Goal: Task Accomplishment & Management: Manage account settings

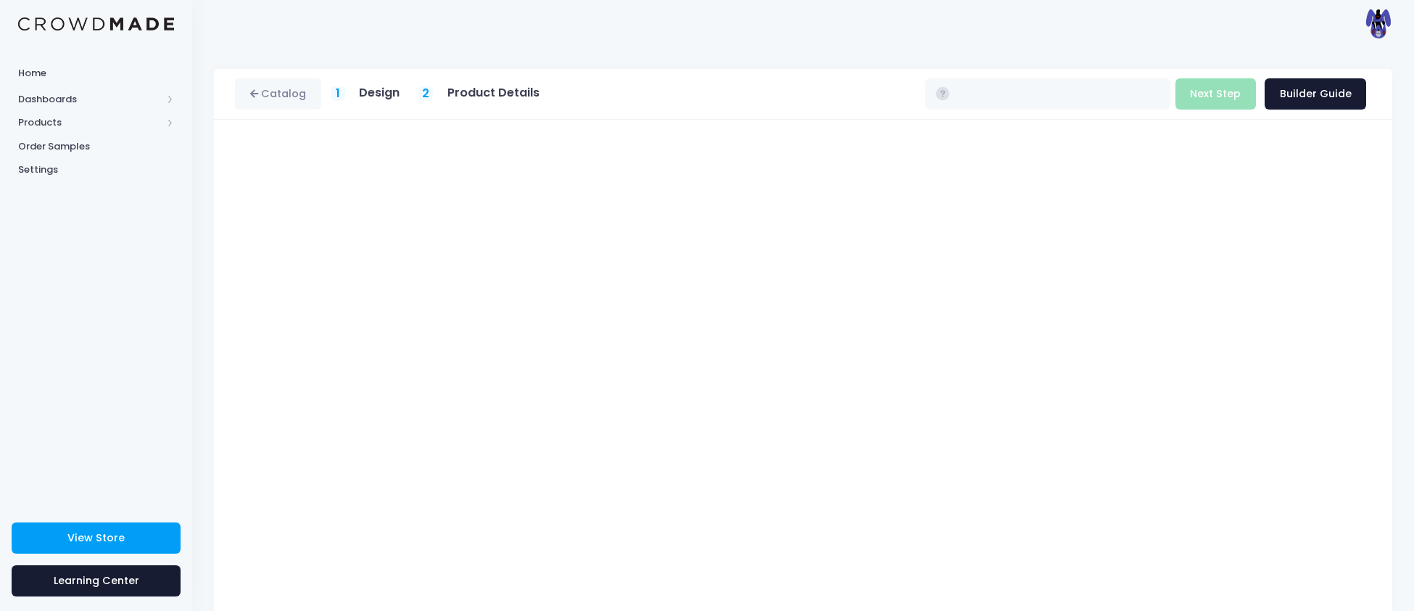
type input "$16.93 - $22.73"
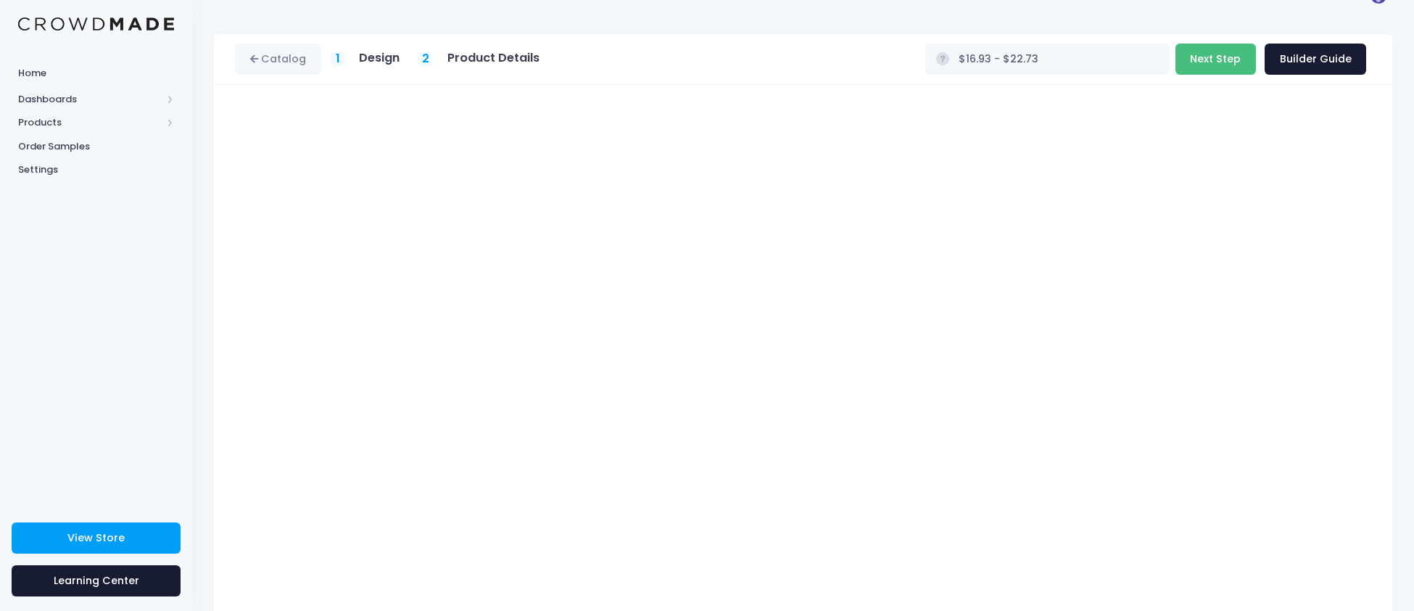
click at [1218, 61] on button "Next Step" at bounding box center [1215, 59] width 80 height 31
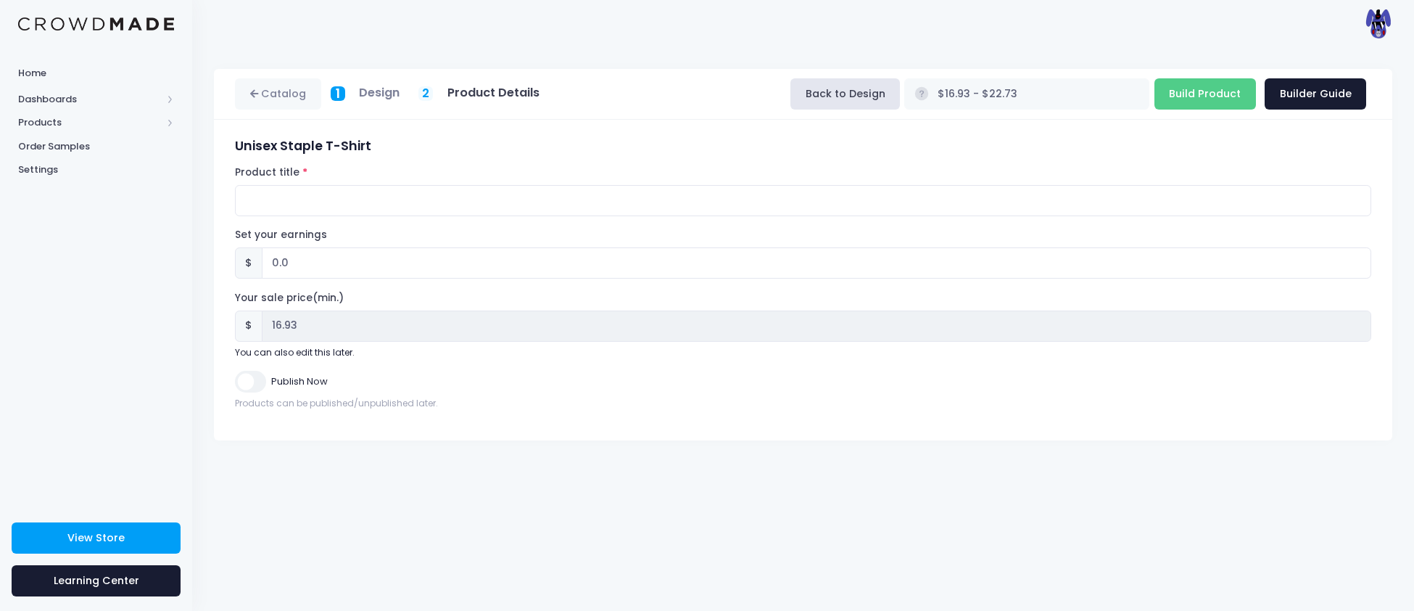
scroll to position [0, 0]
click at [426, 207] on input "Product title" at bounding box center [803, 200] width 1136 height 31
type input "Primal T-Shirt"
click at [262, 384] on input "Publish Now" at bounding box center [250, 381] width 30 height 21
checkbox input "true"
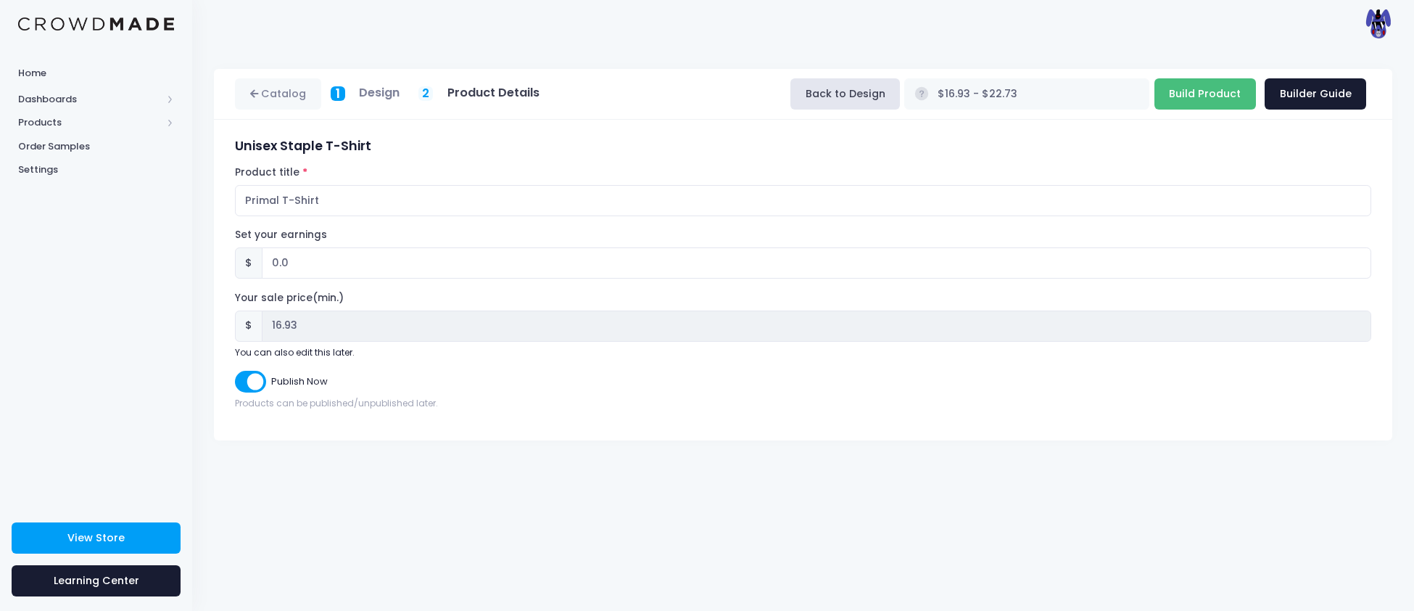
click at [1225, 101] on input "Build Product" at bounding box center [1205, 93] width 102 height 31
type input "Building product..."
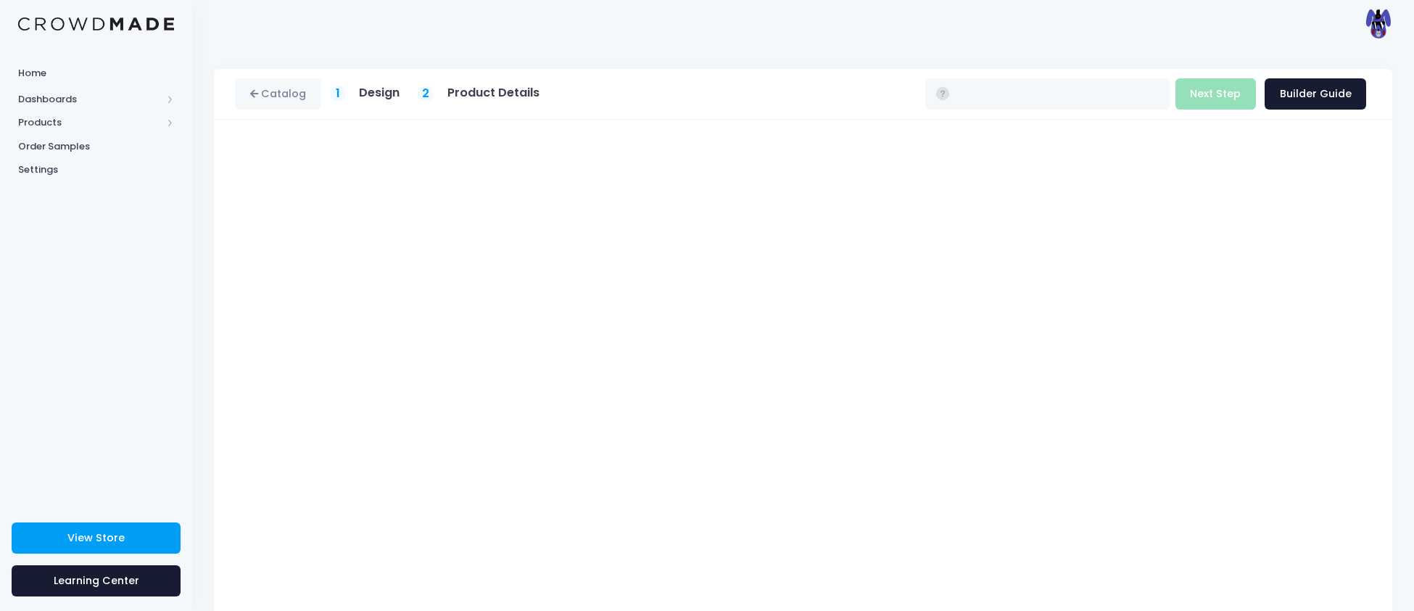
type input "$16.93 - $22.73"
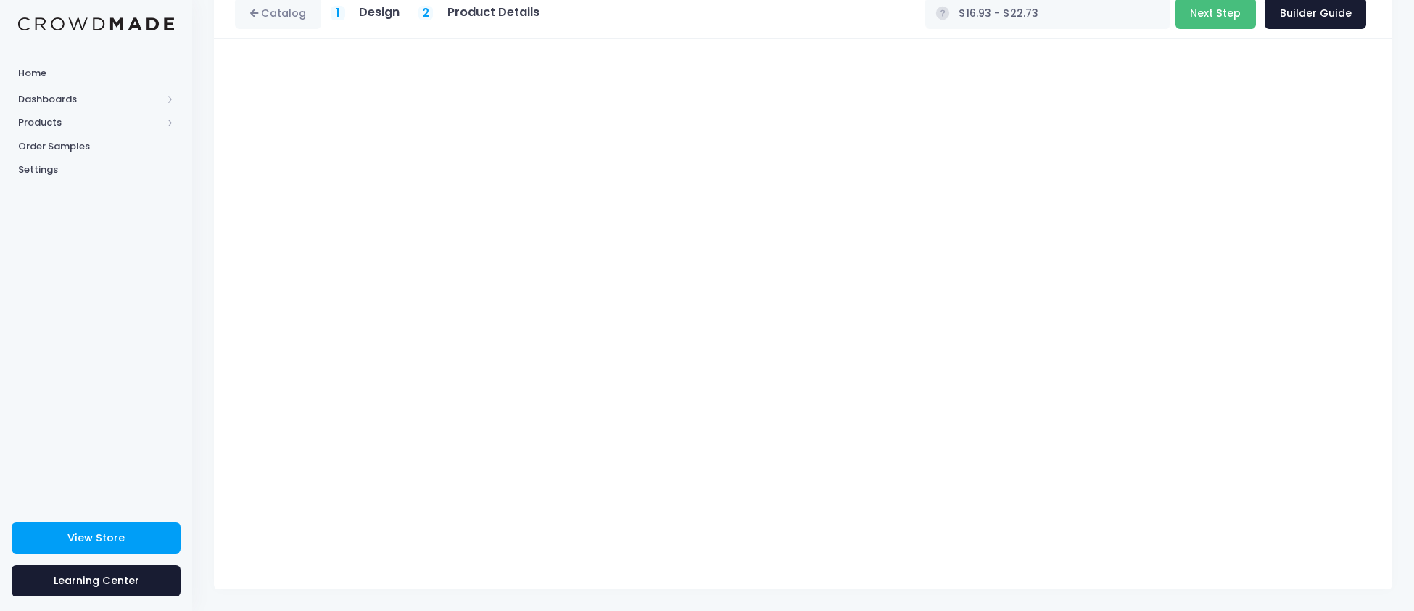
click at [1196, 12] on button "Next Step" at bounding box center [1215, 13] width 80 height 31
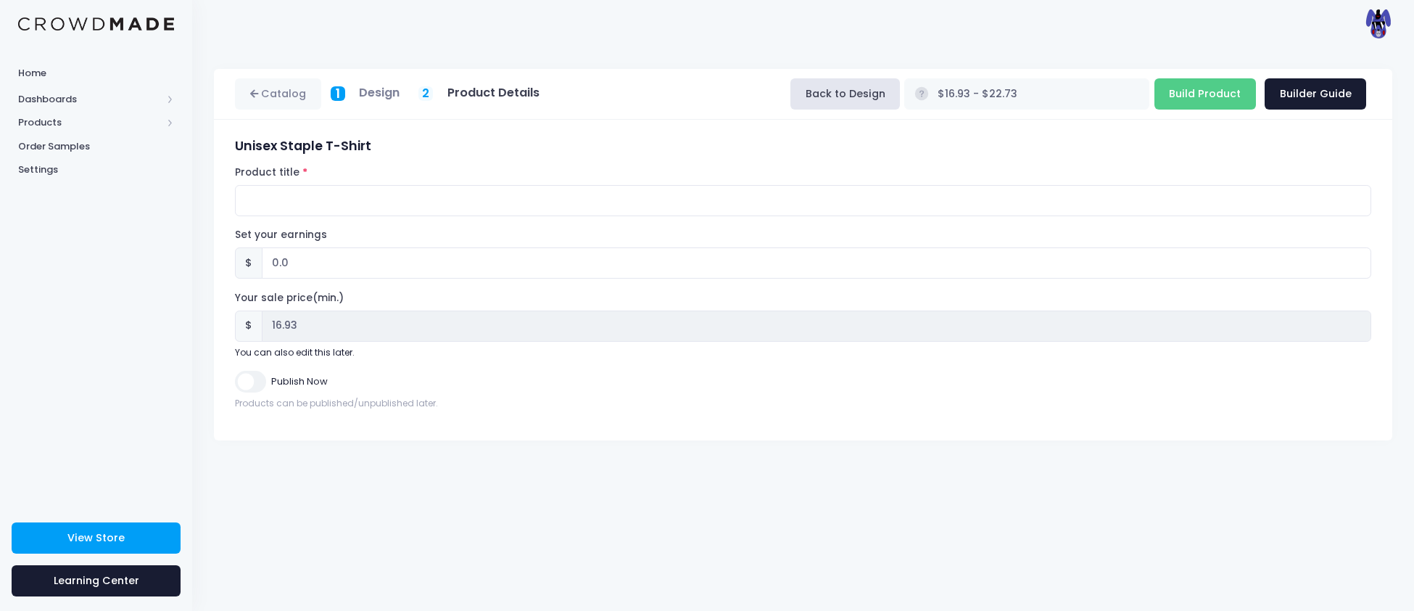
scroll to position [0, 0]
click at [425, 199] on input "Product title" at bounding box center [803, 200] width 1136 height 31
type input "Doggo T-Shirt"
click at [256, 386] on input "Publish Now" at bounding box center [250, 381] width 30 height 21
checkbox input "true"
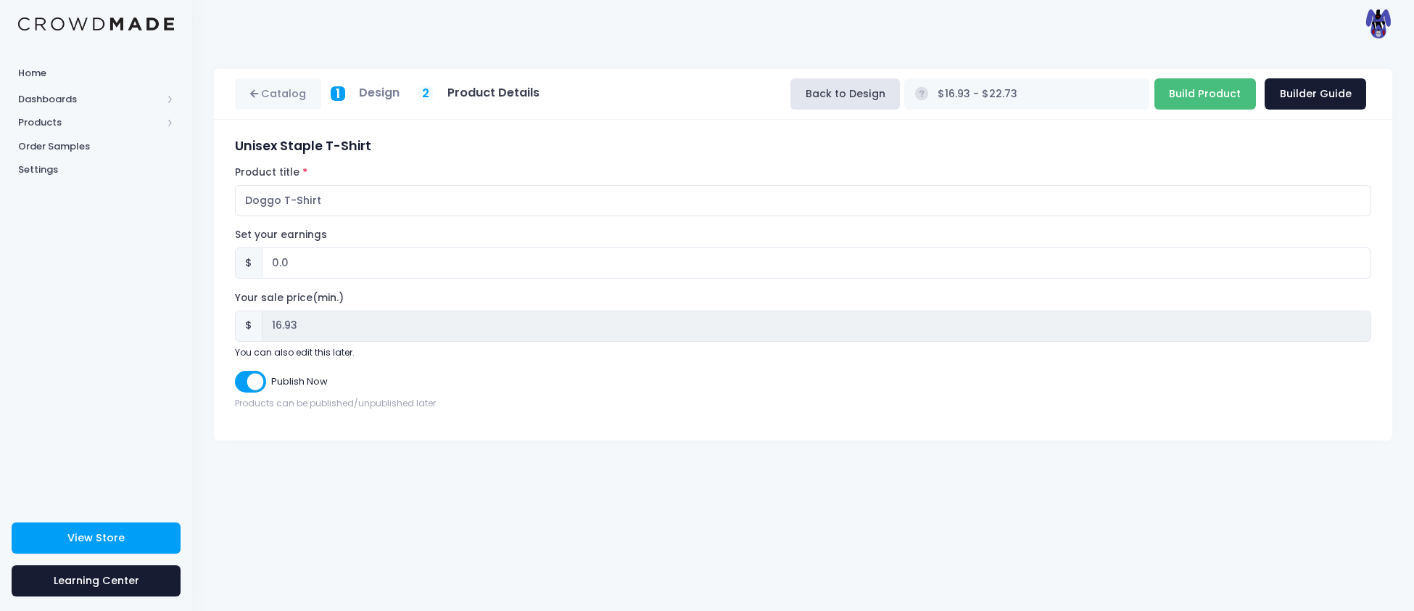
click at [1201, 94] on input "Build Product" at bounding box center [1205, 93] width 102 height 31
type input "Building product..."
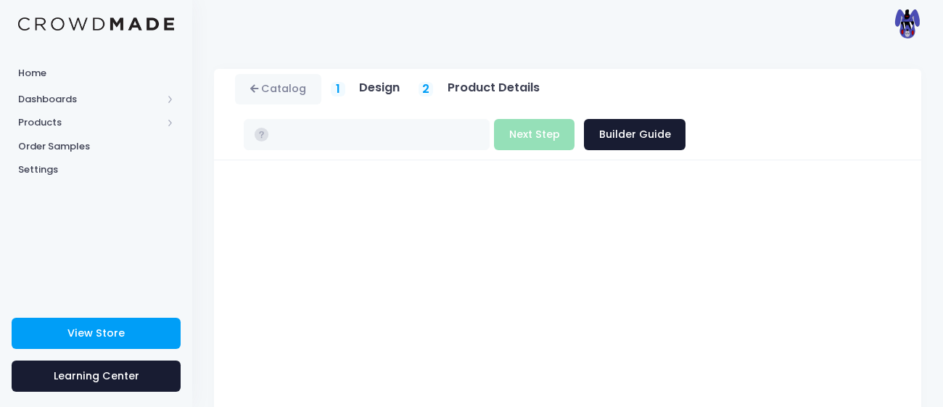
type input "$16.93 - $22.73"
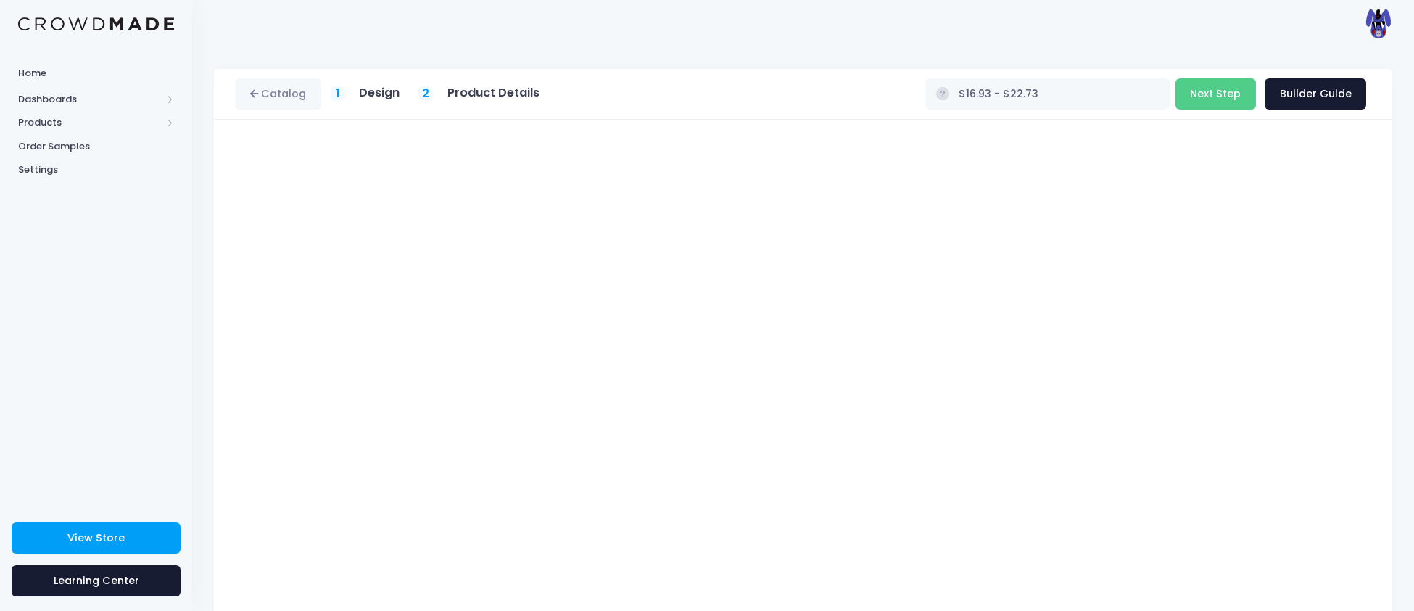
scroll to position [35, 0]
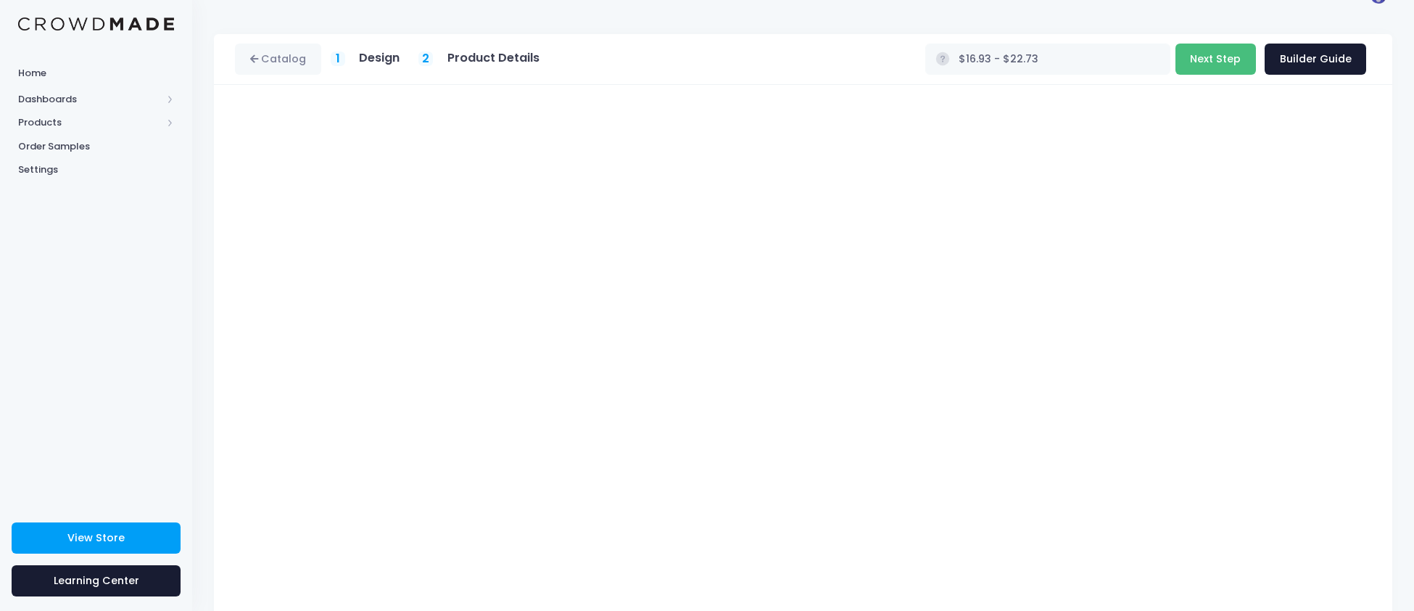
click at [942, 56] on button "Next Step" at bounding box center [1215, 59] width 80 height 31
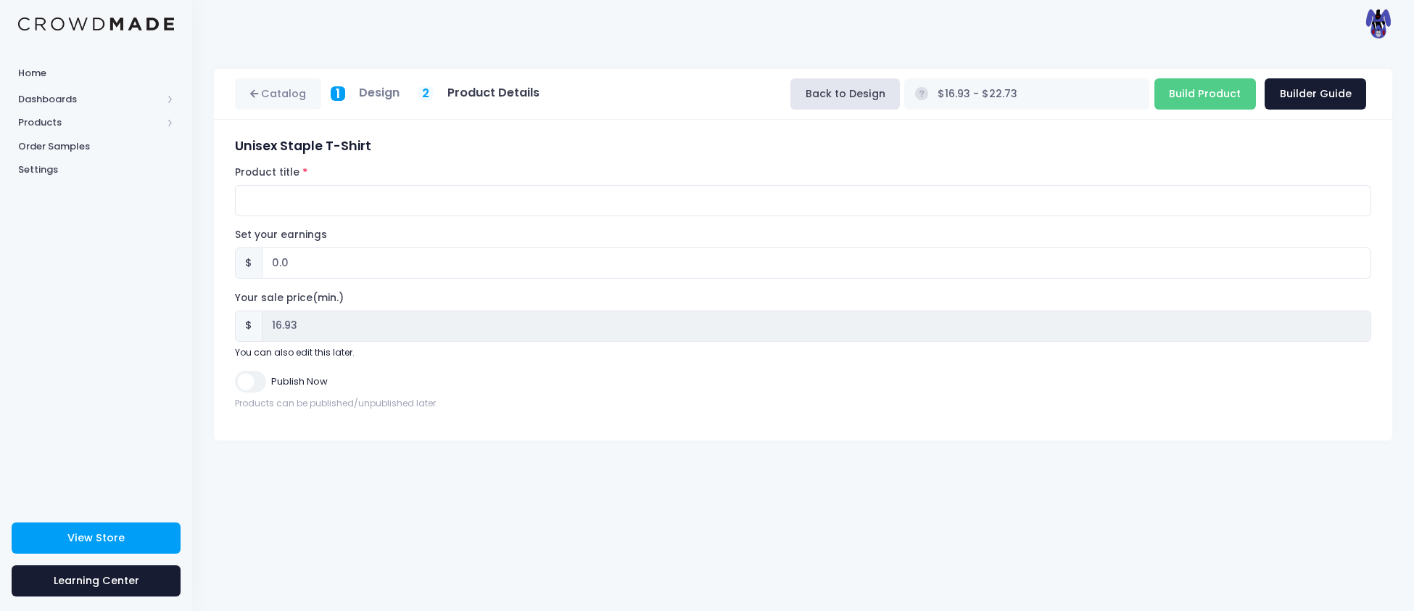
scroll to position [0, 0]
click at [411, 209] on input "Product title" at bounding box center [803, 200] width 1136 height 31
type input "Angel Light T-Shirt"
click at [249, 384] on input "Publish Now" at bounding box center [250, 381] width 30 height 21
checkbox input "true"
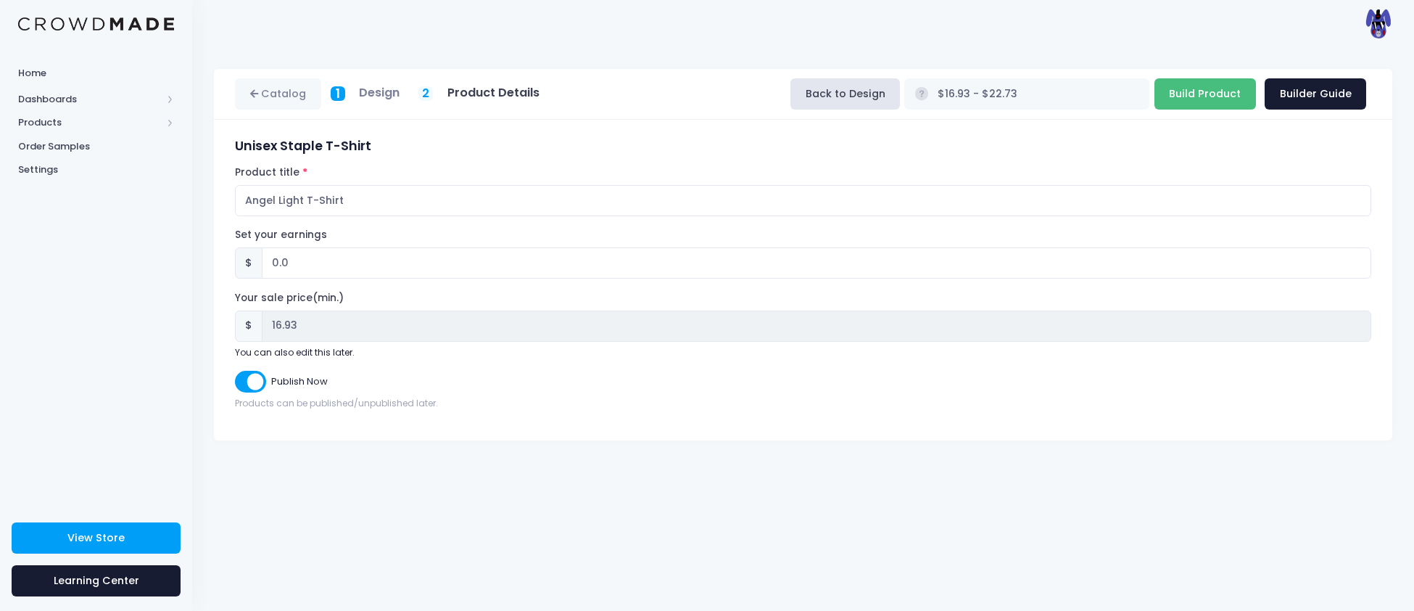
click at [942, 95] on input "Build Product" at bounding box center [1205, 93] width 102 height 31
type input "Building product..."
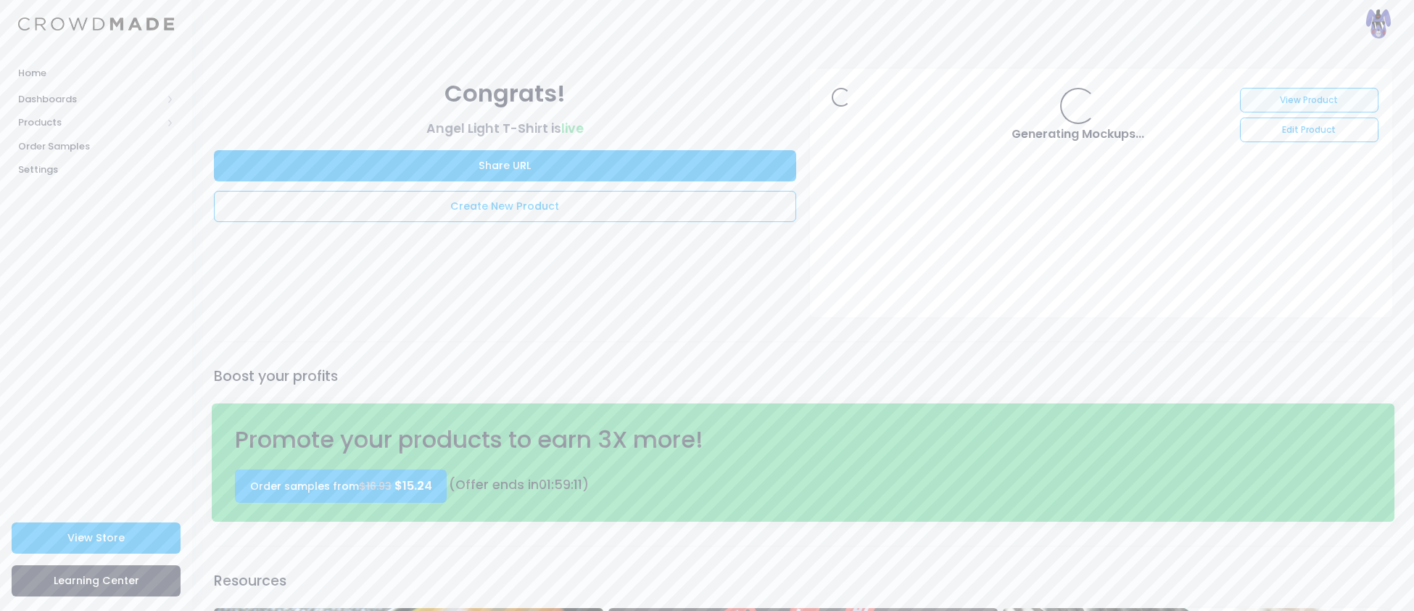
click at [1300, 94] on link "View Product" at bounding box center [1309, 100] width 138 height 25
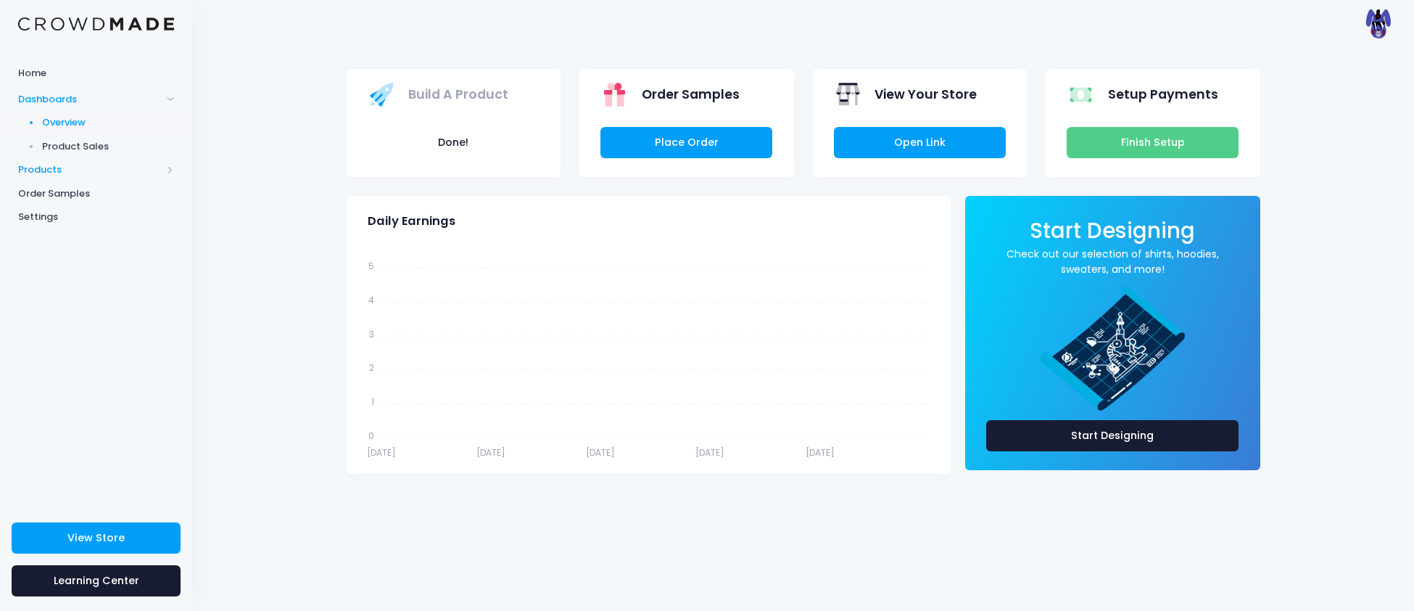
click at [51, 167] on span "Products" at bounding box center [90, 169] width 144 height 15
click at [61, 170] on span "Product Editor" at bounding box center [108, 169] width 133 height 15
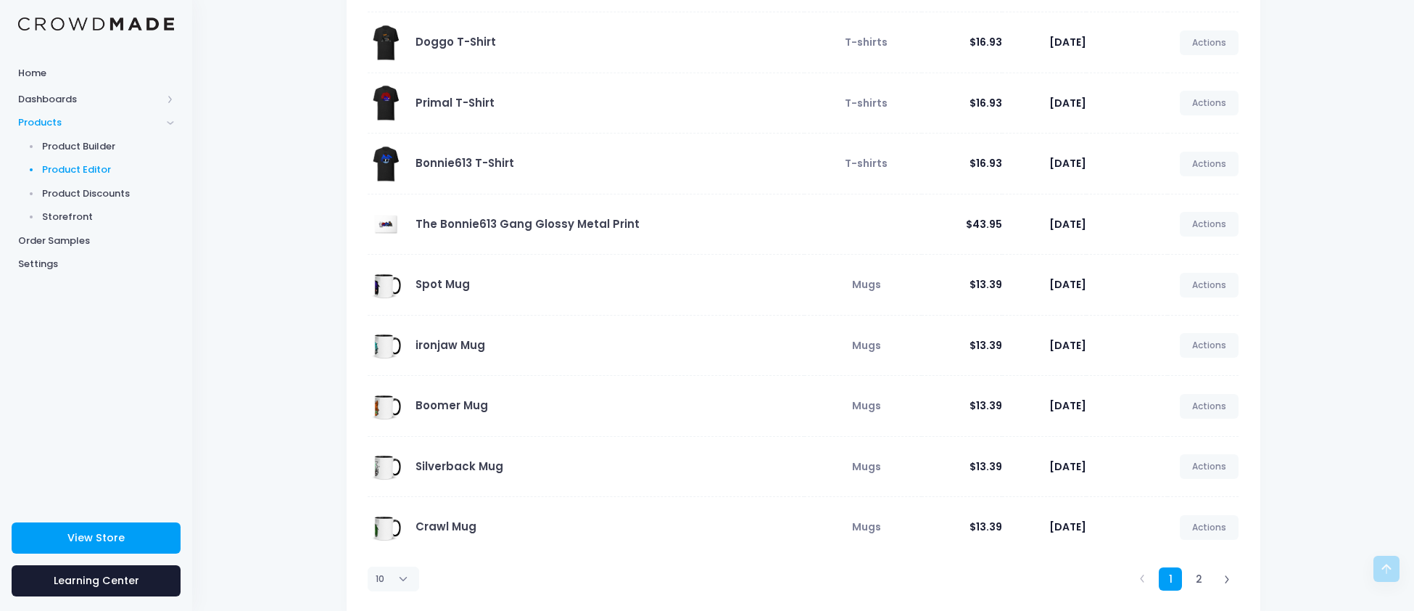
scroll to position [222, 0]
click at [1224, 287] on link "Actions" at bounding box center [1209, 286] width 59 height 25
click at [1194, 365] on link "Unpublish" at bounding box center [1195, 373] width 77 height 25
click at [1210, 354] on link "Actions" at bounding box center [1209, 346] width 59 height 25
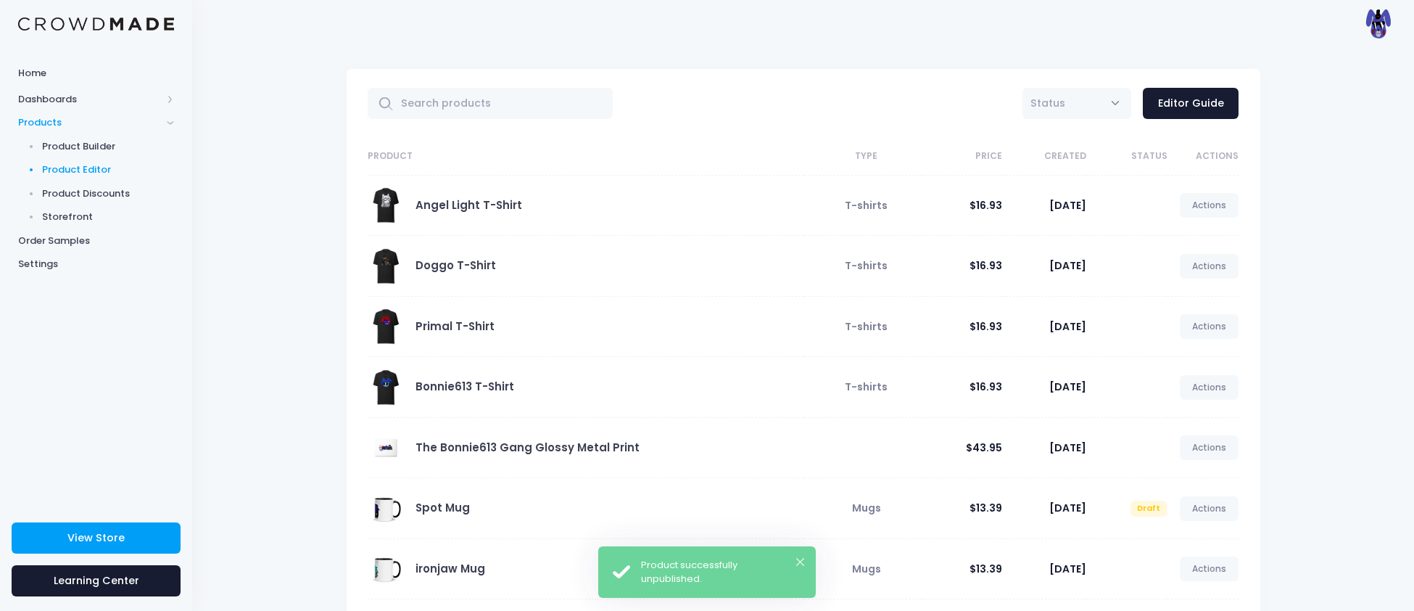
scroll to position [257, 0]
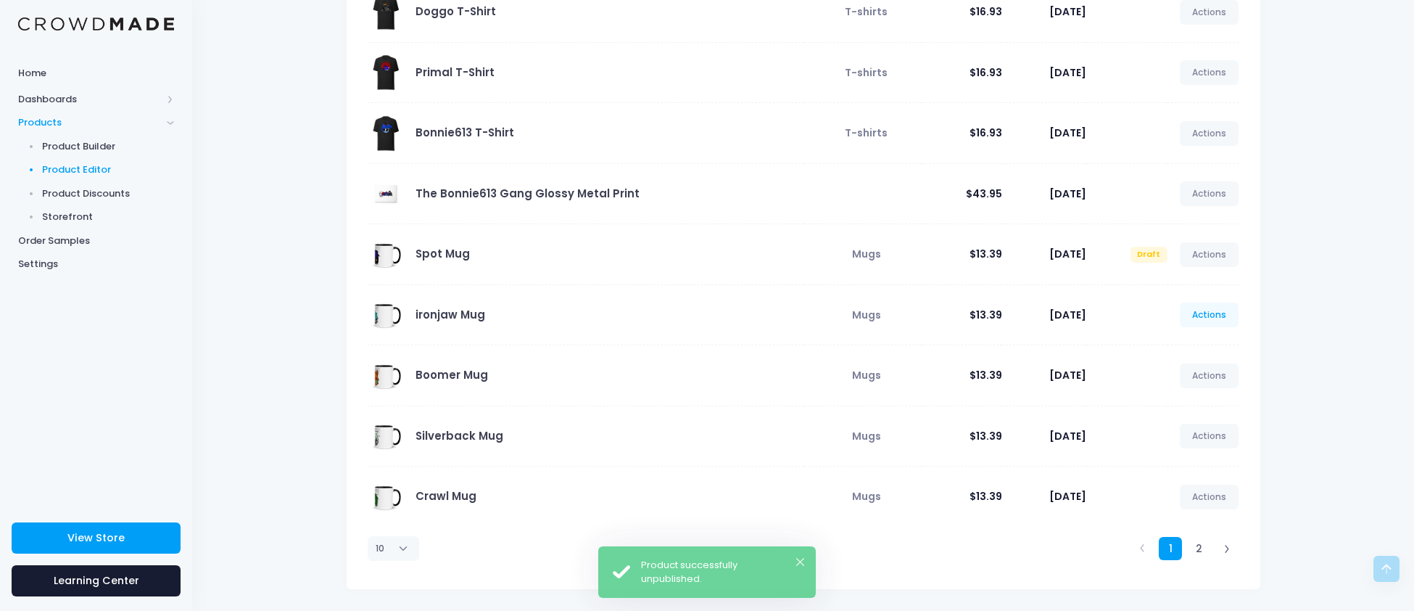
click at [1196, 316] on link "Actions" at bounding box center [1209, 314] width 59 height 25
click at [1201, 405] on link "Unpublish" at bounding box center [1195, 399] width 77 height 25
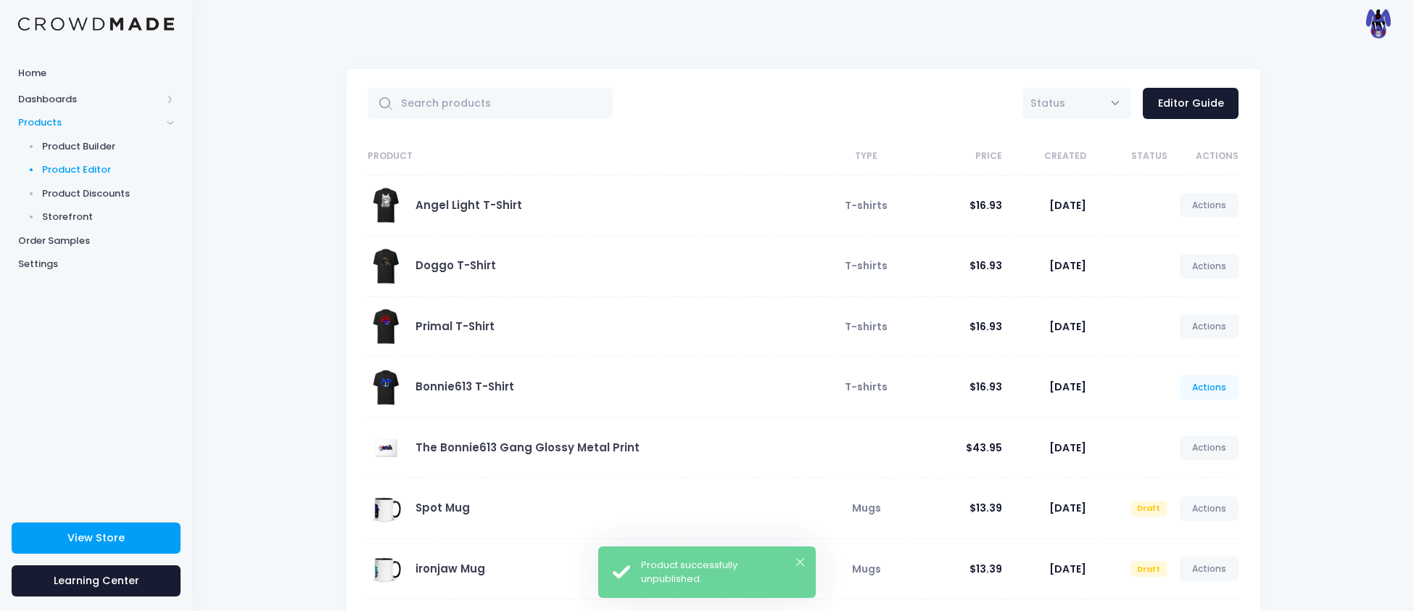
scroll to position [257, 0]
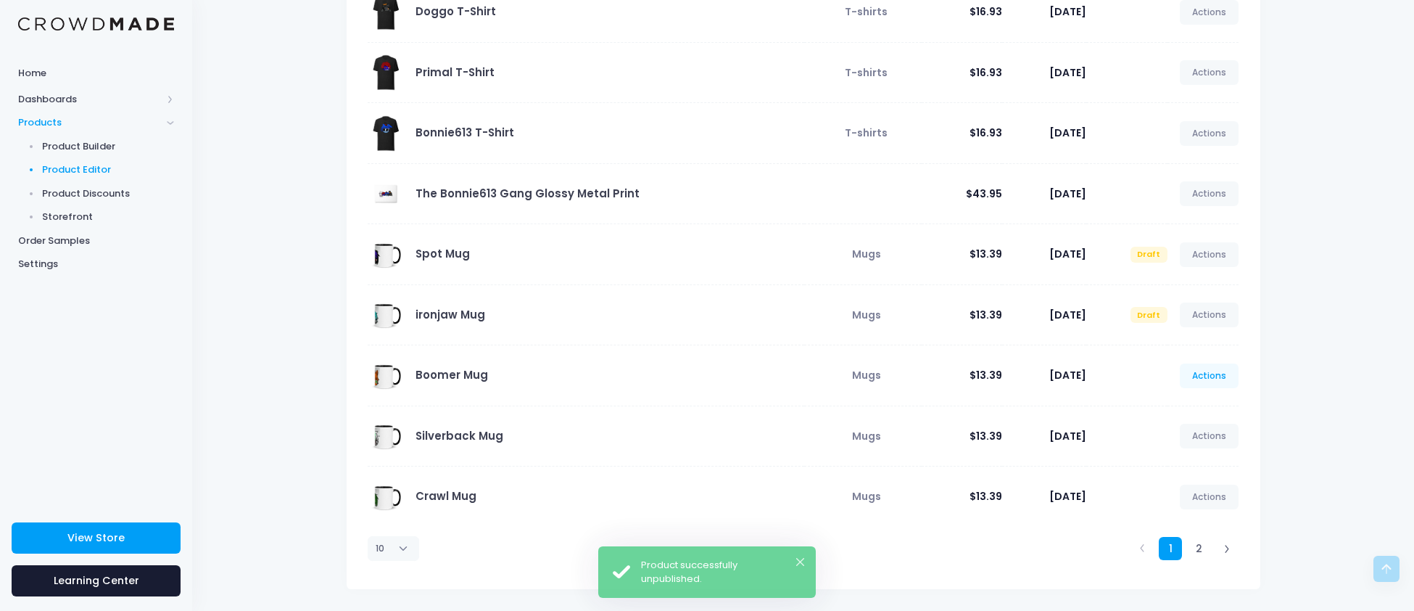
click at [1211, 375] on link "Actions" at bounding box center [1209, 375] width 59 height 25
click at [1193, 459] on link "Unpublish" at bounding box center [1195, 459] width 77 height 25
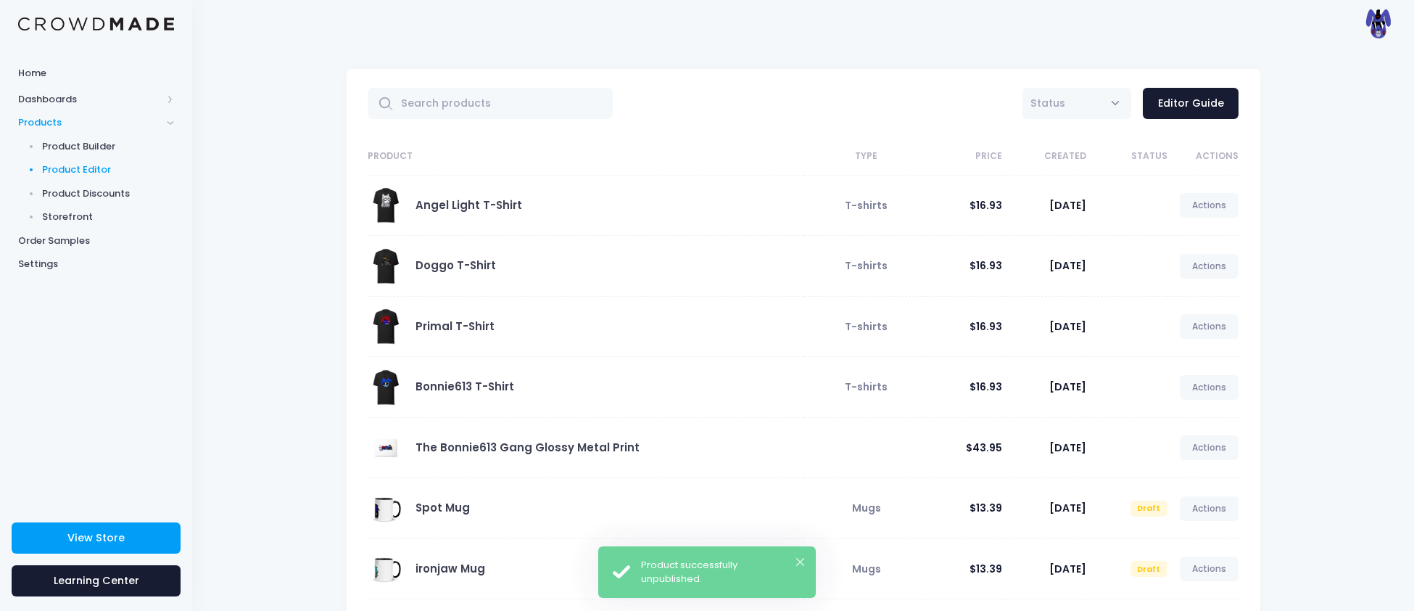
scroll to position [257, 0]
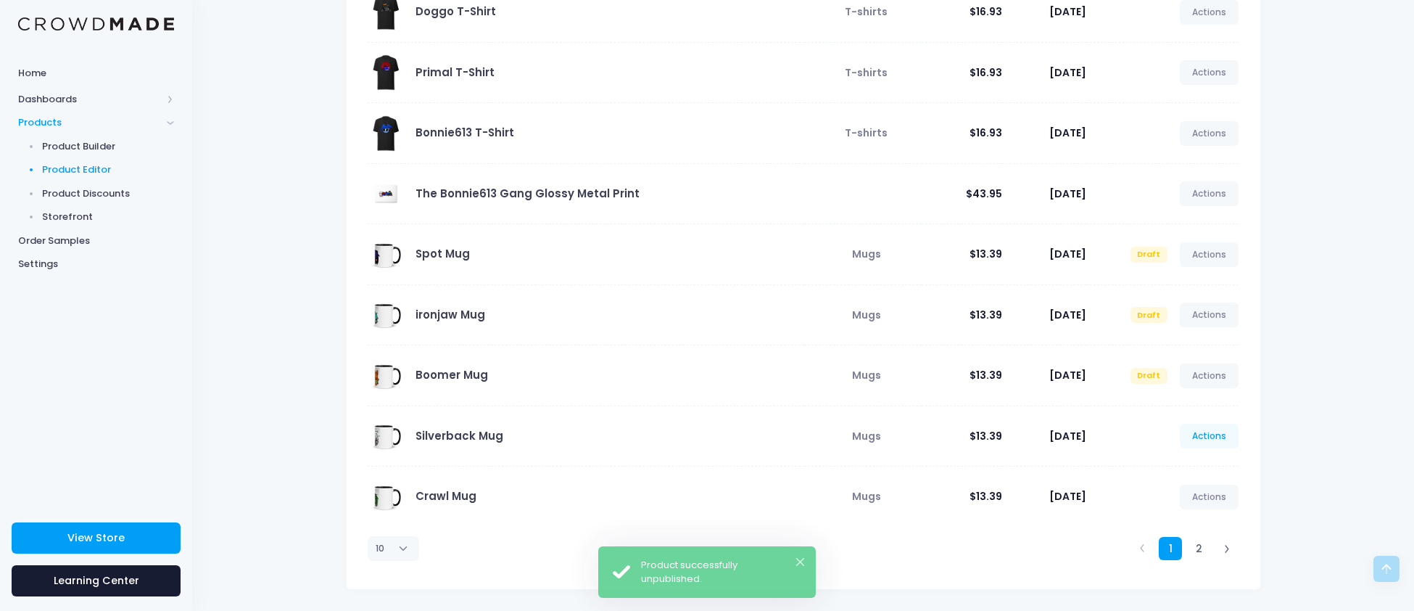
click at [1201, 429] on link "Actions" at bounding box center [1209, 435] width 59 height 25
click at [1199, 523] on link "Unpublish" at bounding box center [1195, 520] width 77 height 25
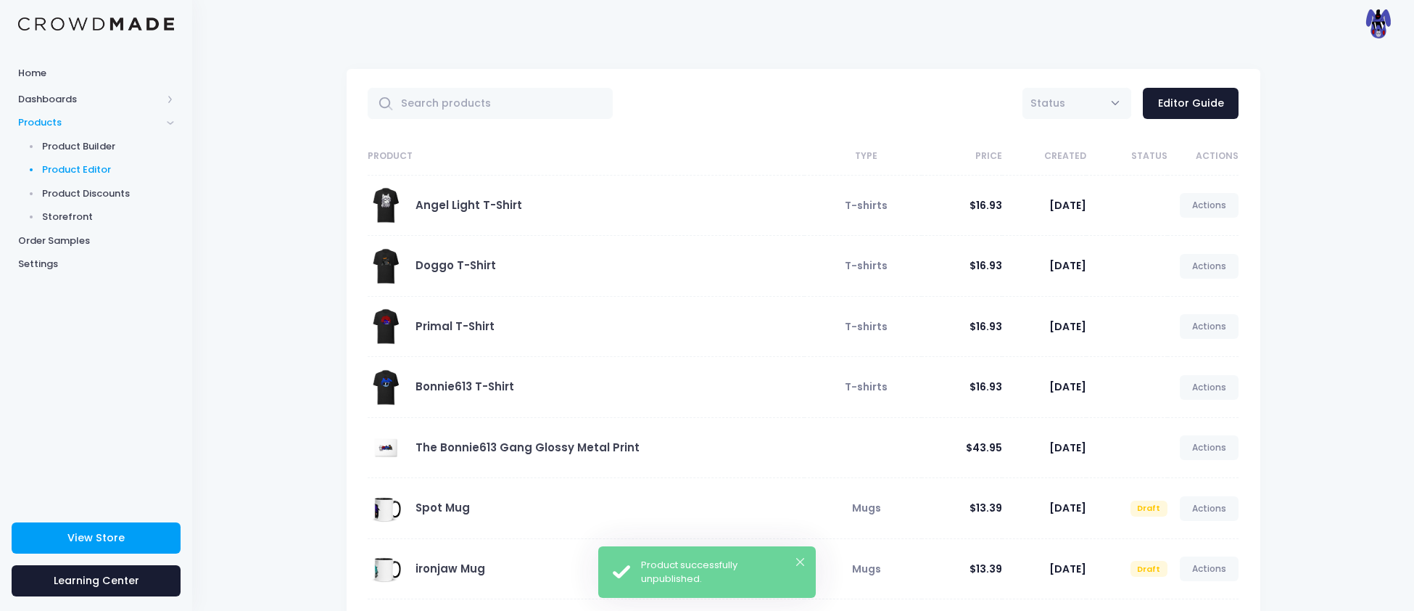
scroll to position [257, 0]
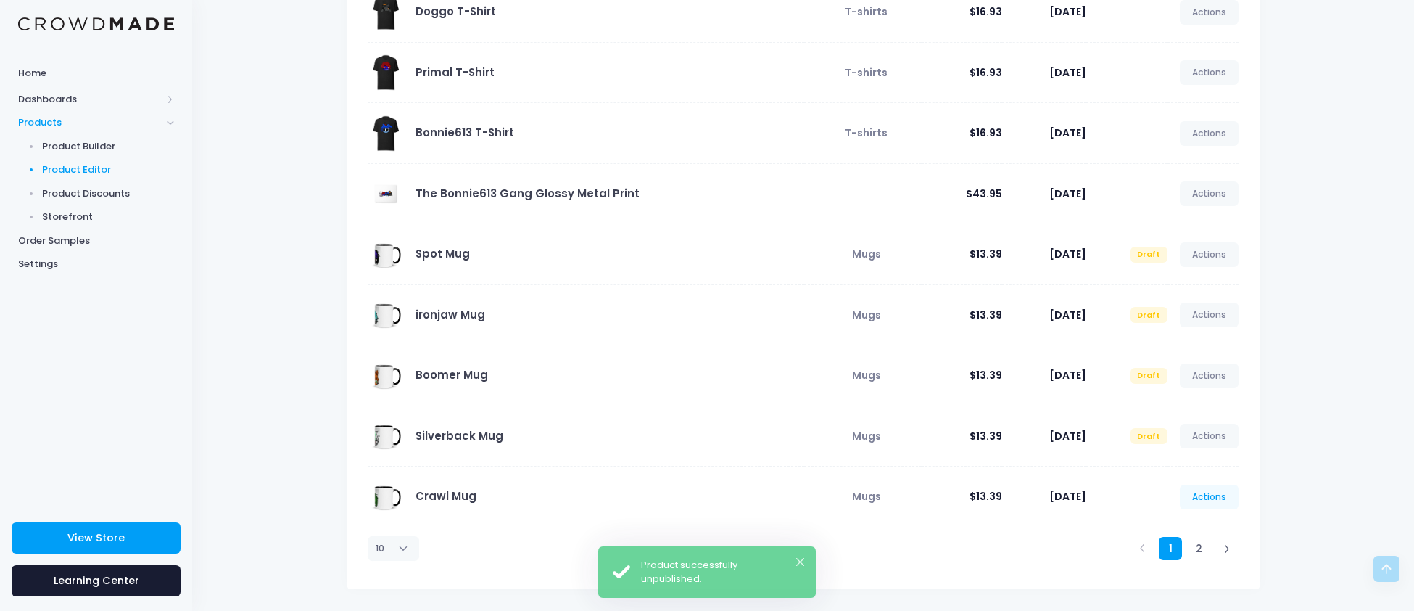
click at [1209, 502] on link "Actions" at bounding box center [1209, 496] width 59 height 25
click at [1188, 571] on link "Unpublish" at bounding box center [1195, 581] width 77 height 25
click at [1198, 545] on link "2" at bounding box center [1199, 549] width 24 height 24
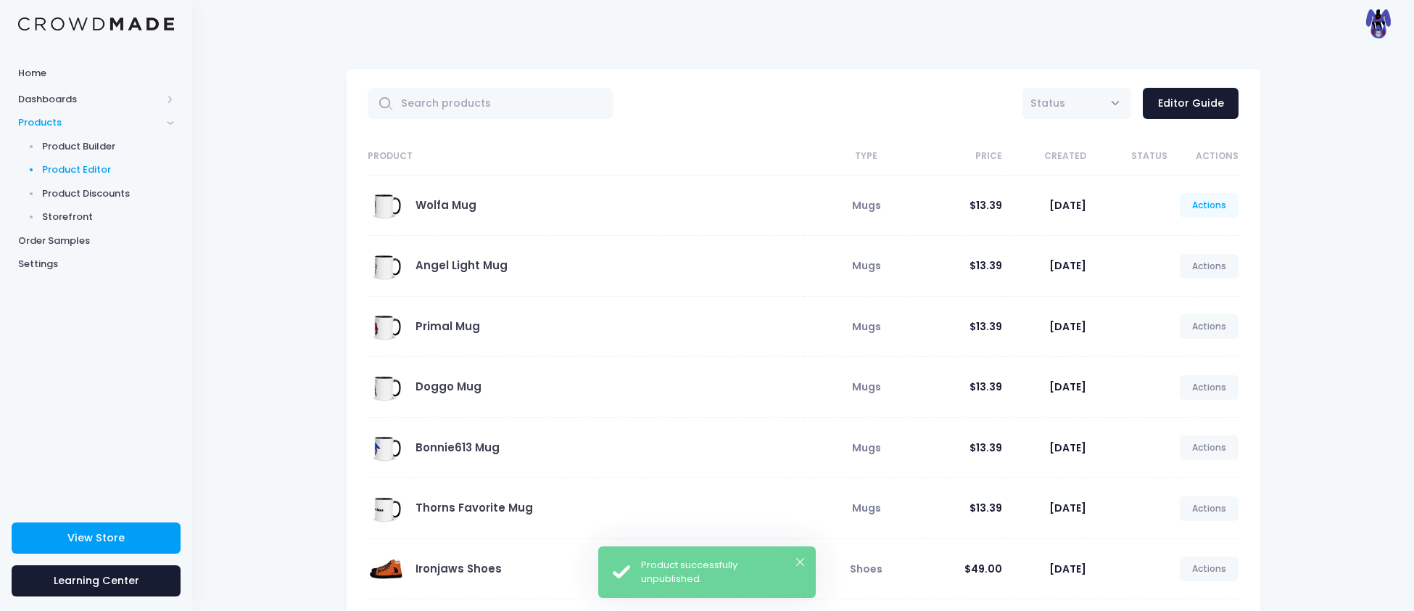
click at [1209, 206] on link "Actions" at bounding box center [1209, 205] width 59 height 25
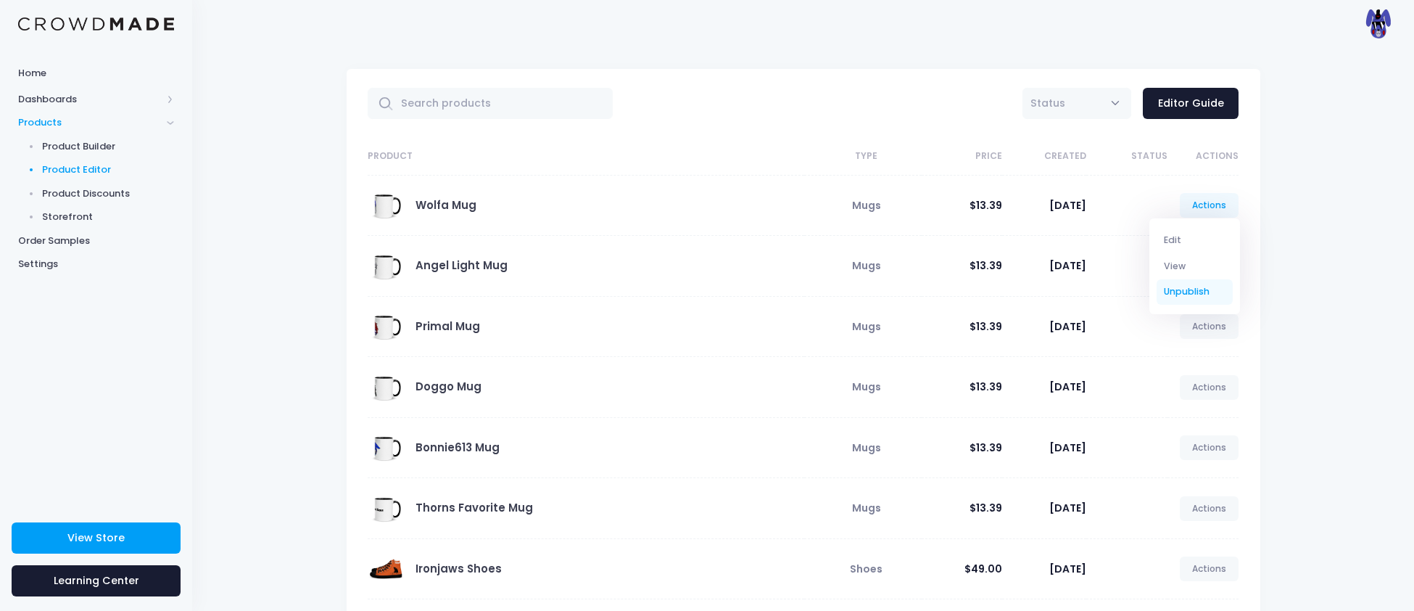
click at [1200, 294] on link "Unpublish" at bounding box center [1195, 291] width 77 height 25
click at [1201, 290] on link "Unpublish" at bounding box center [1195, 291] width 77 height 25
click at [1180, 291] on link "Unpublish" at bounding box center [1195, 291] width 77 height 25
click at [1324, 278] on div "All Active Draft Status Editor Guide Product Type Price Created Status Actions …" at bounding box center [803, 425] width 1222 height 757
click at [1211, 272] on link "Actions" at bounding box center [1209, 266] width 59 height 25
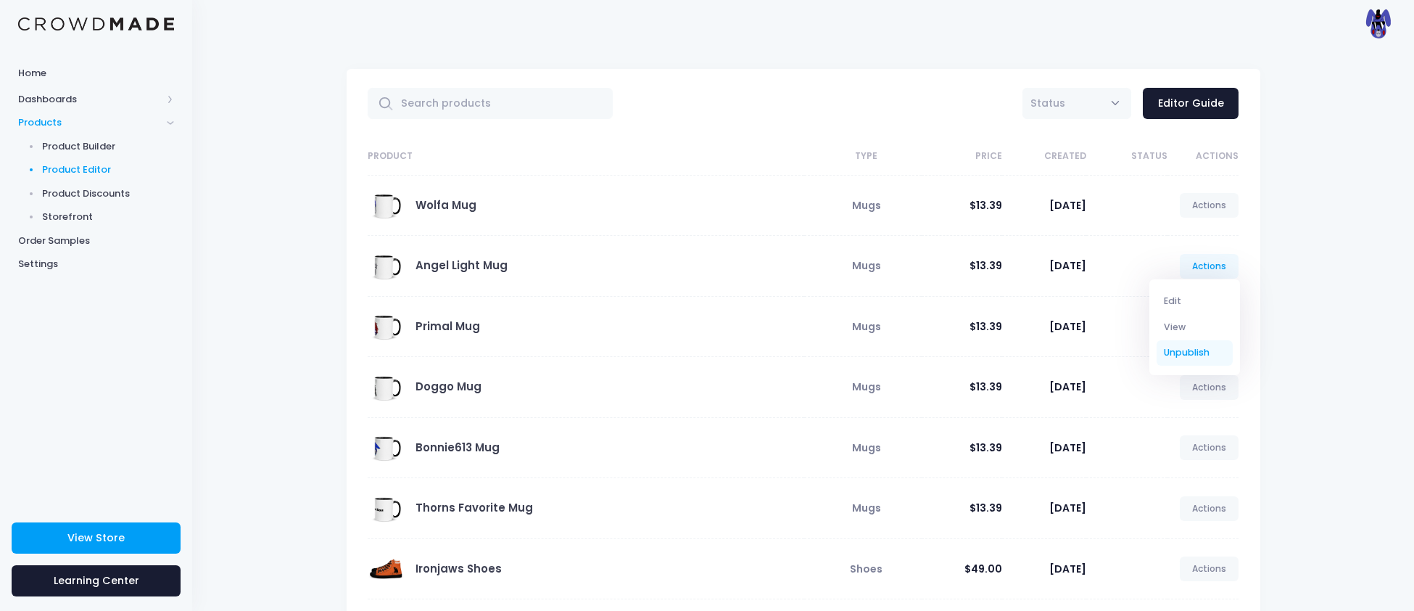
click at [1180, 348] on link "Unpublish" at bounding box center [1195, 352] width 77 height 25
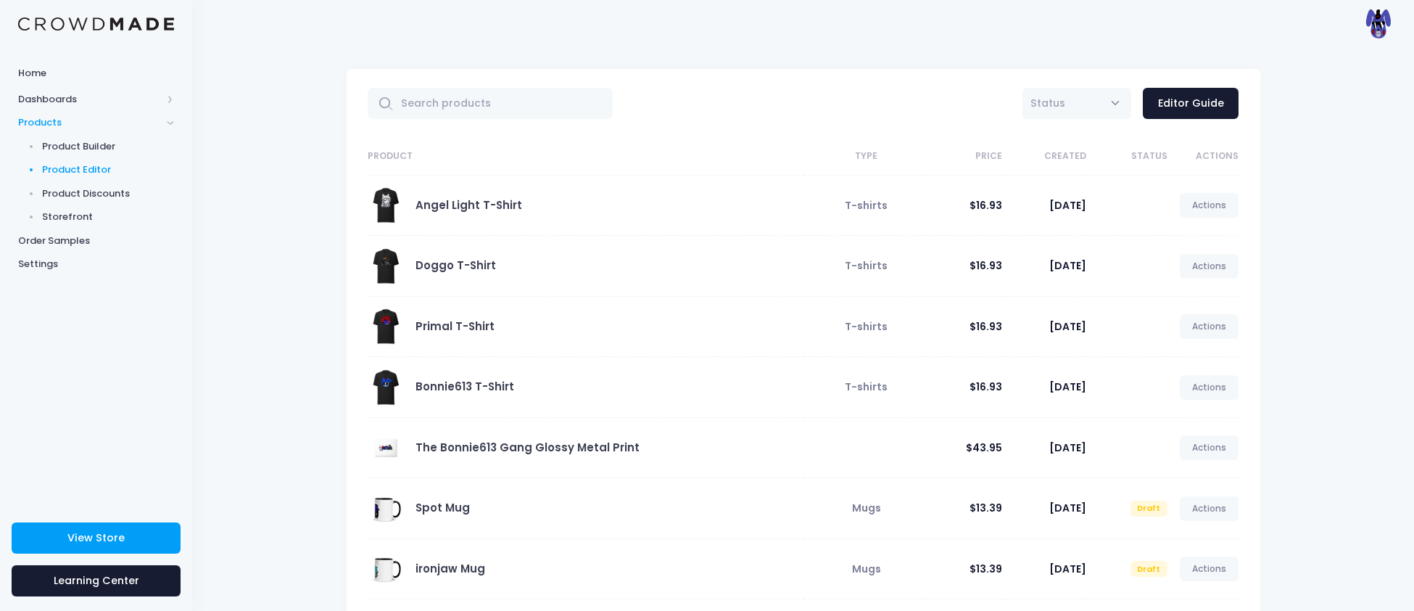
scroll to position [257, 0]
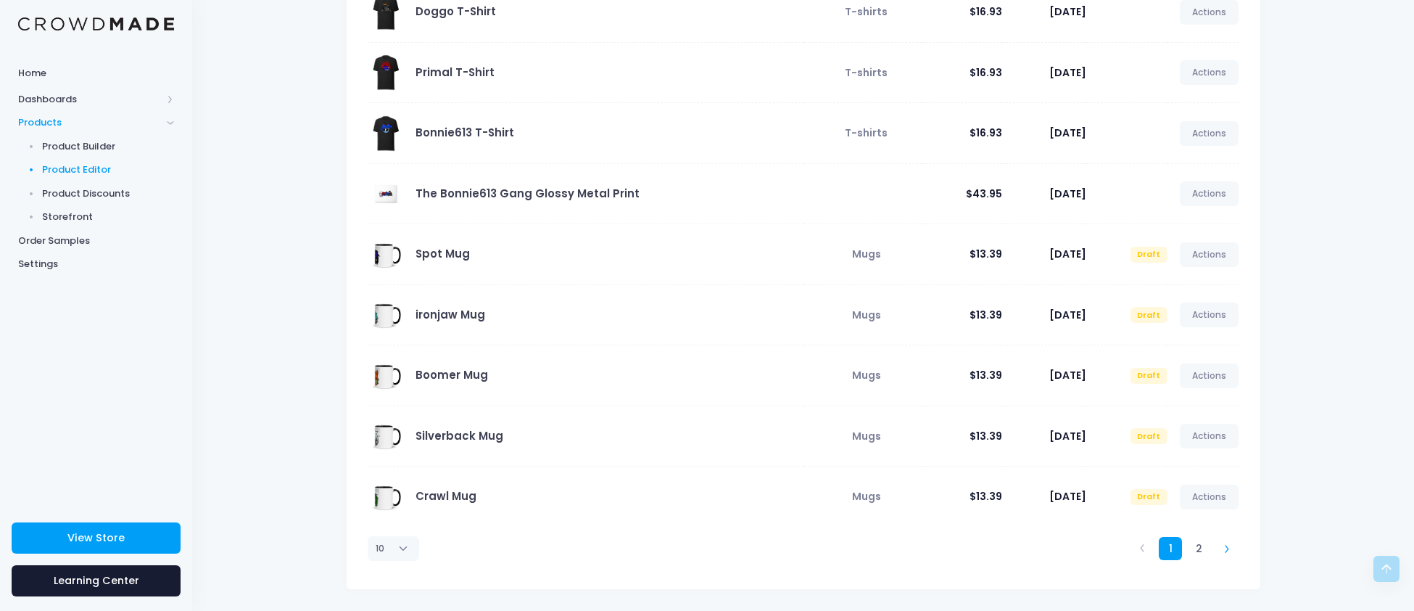
click at [1223, 538] on link at bounding box center [1227, 549] width 24 height 24
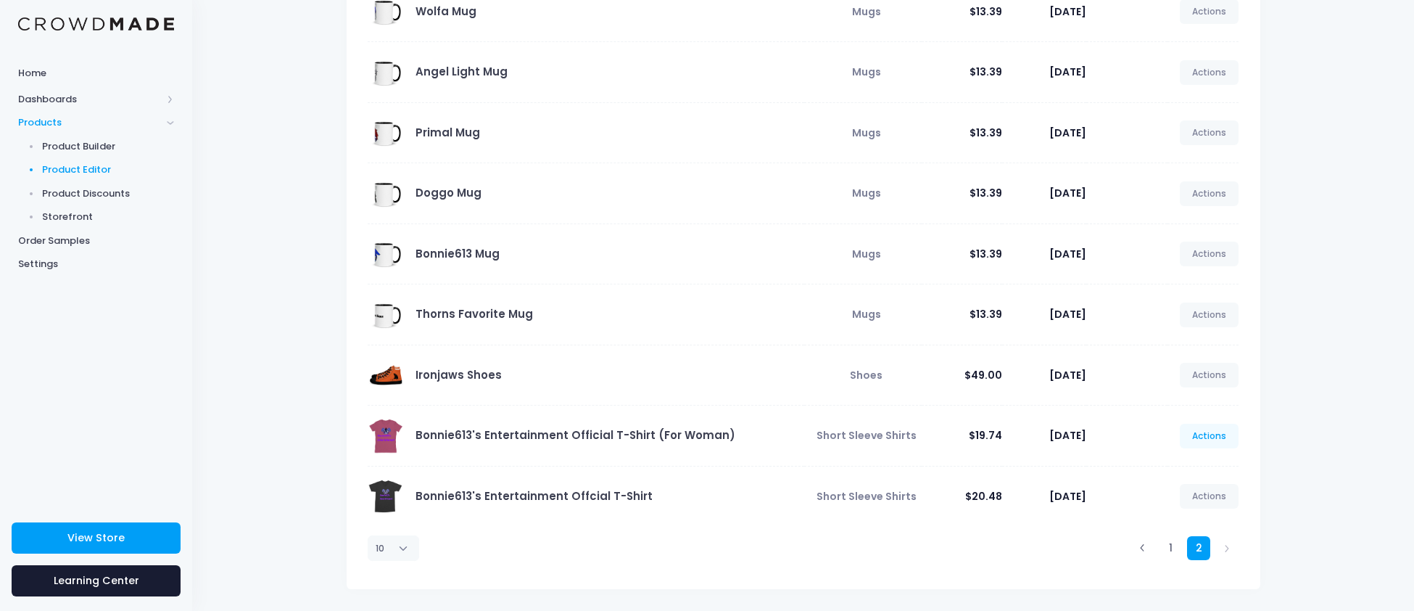
scroll to position [0, 0]
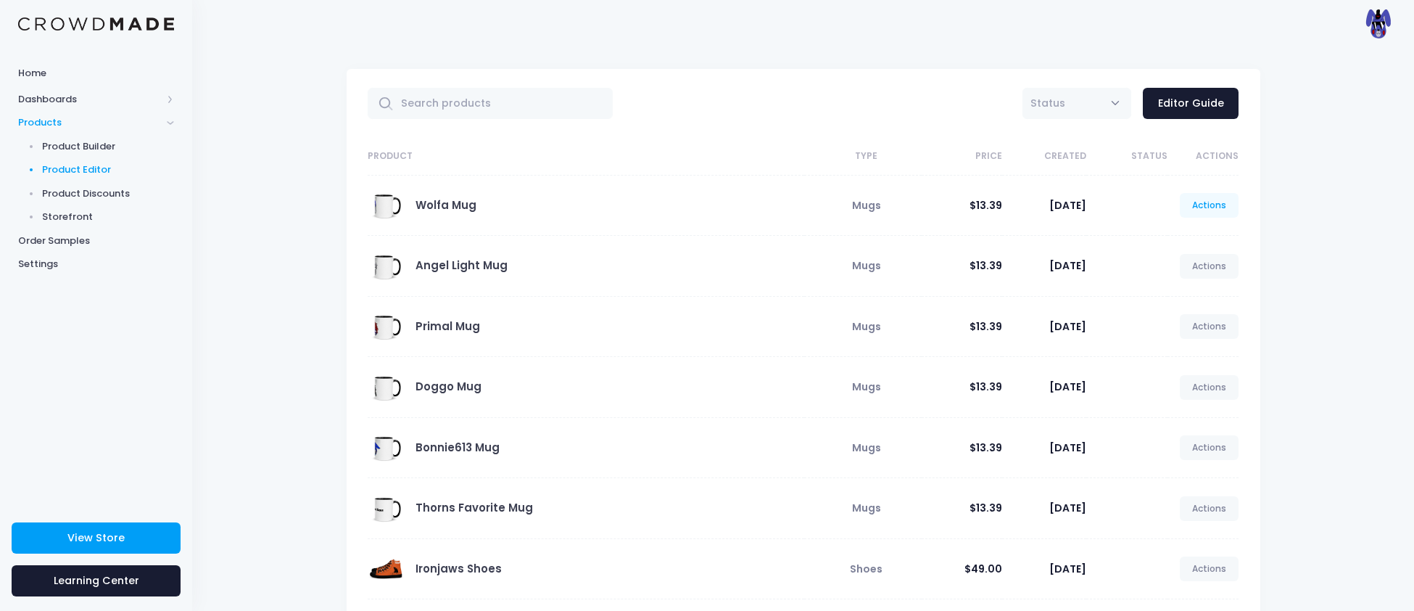
click at [1208, 195] on link "Actions" at bounding box center [1209, 205] width 59 height 25
click at [1169, 293] on link "Unpublish" at bounding box center [1195, 291] width 77 height 25
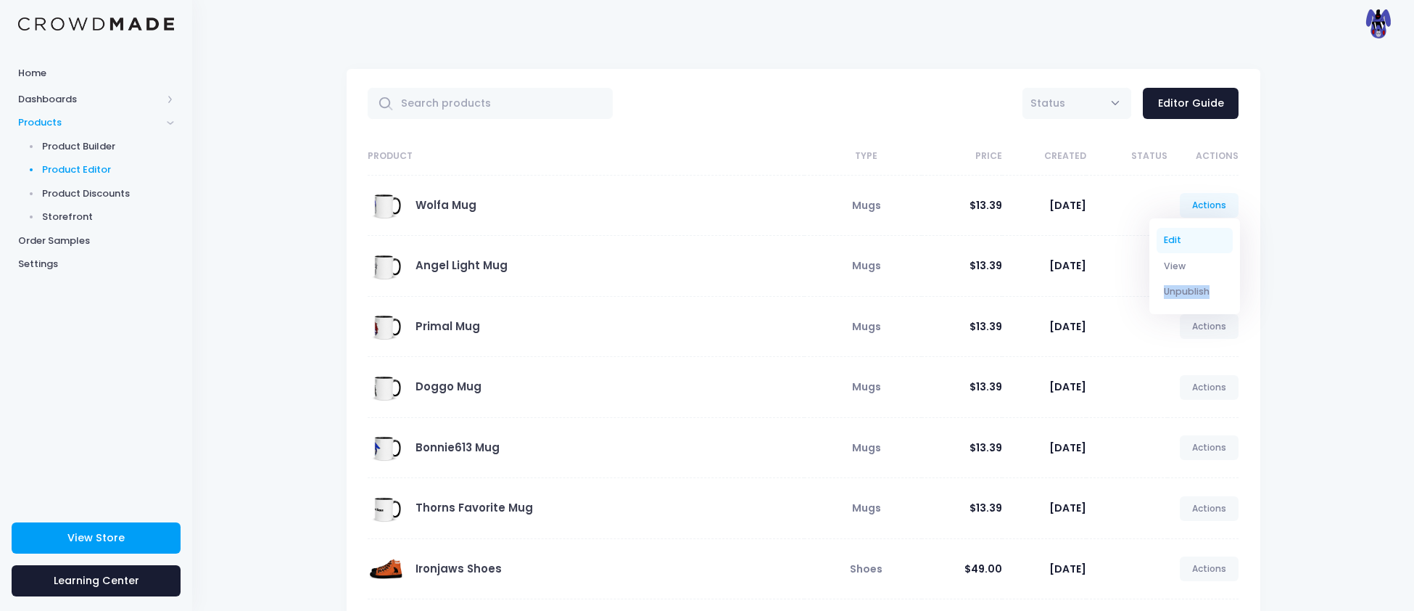
click at [1186, 235] on link "Edit" at bounding box center [1195, 240] width 77 height 25
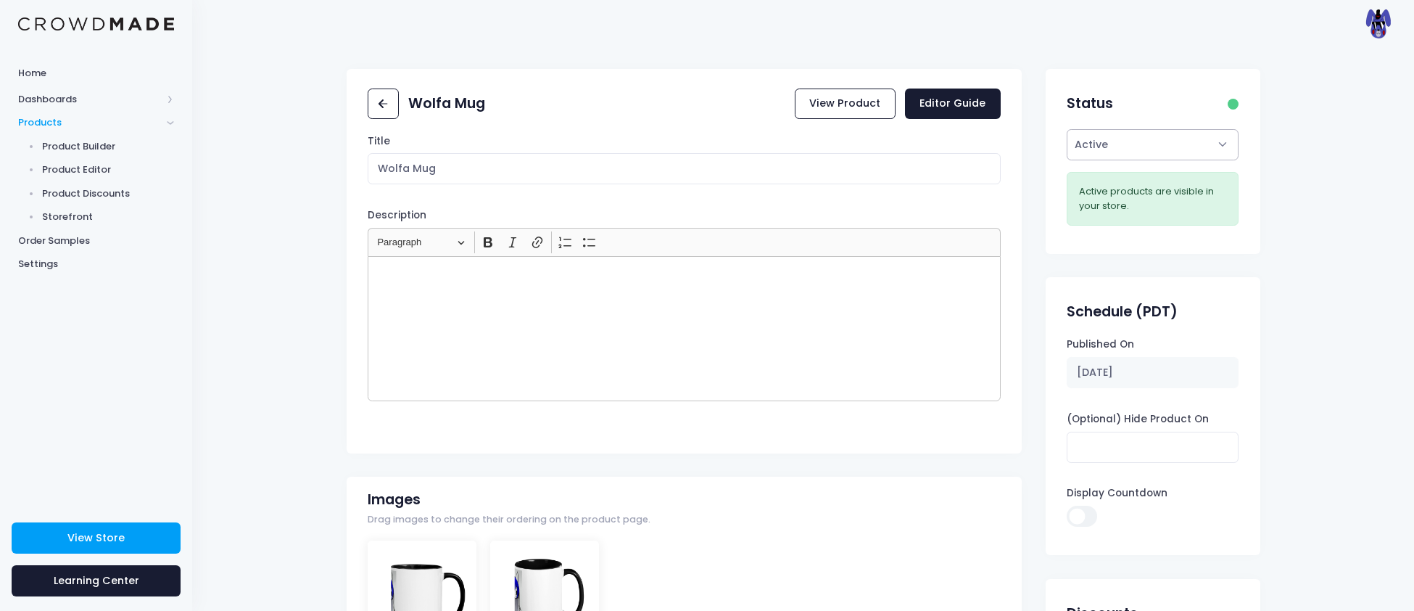
click at [1146, 147] on select "Active Draft" at bounding box center [1153, 144] width 172 height 31
click at [1146, 148] on select "Active Draft" at bounding box center [1153, 144] width 172 height 31
click at [1144, 149] on select "Active Draft" at bounding box center [1153, 144] width 172 height 31
select select "draft"
click at [1067, 160] on select "Active Draft" at bounding box center [1153, 144] width 172 height 31
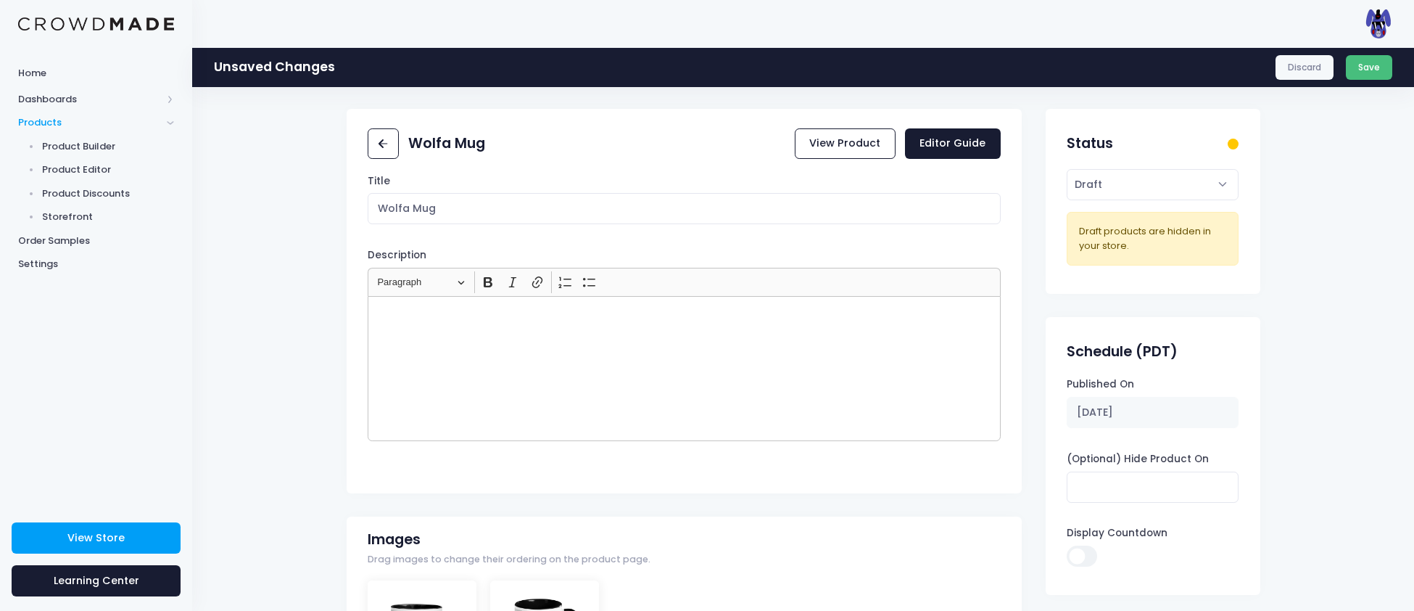
click at [1374, 76] on button "Save" at bounding box center [1369, 67] width 47 height 25
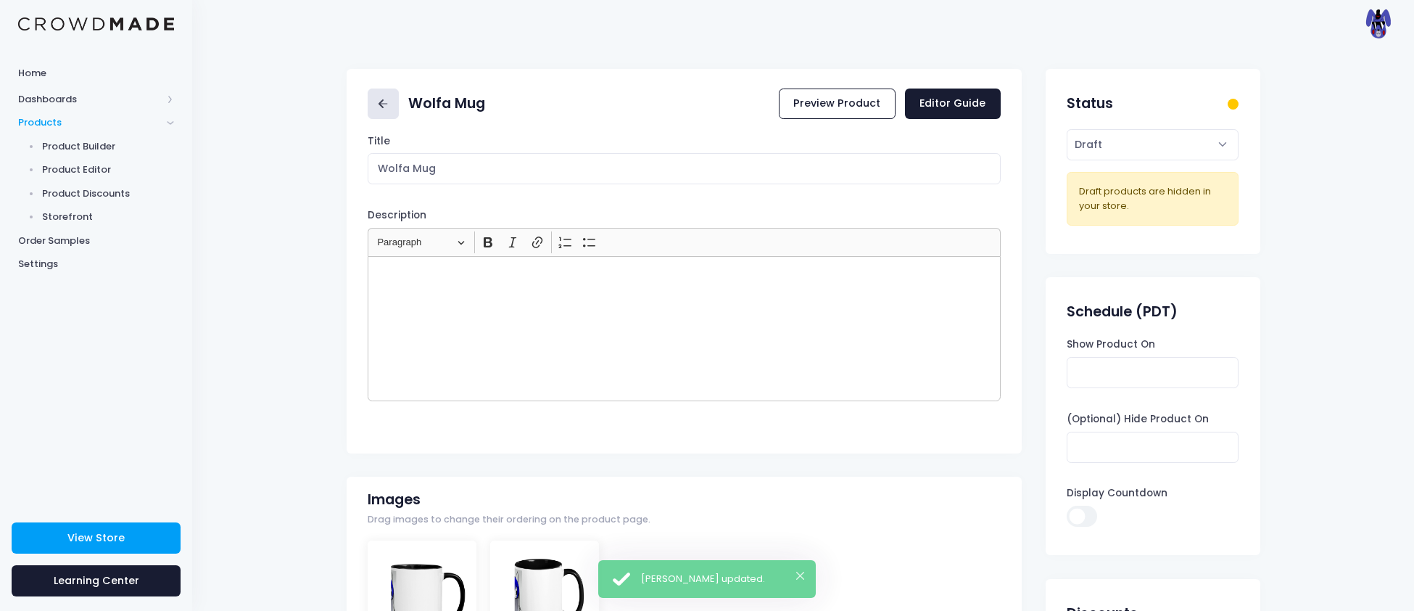
click at [375, 106] on icon at bounding box center [383, 104] width 17 height 17
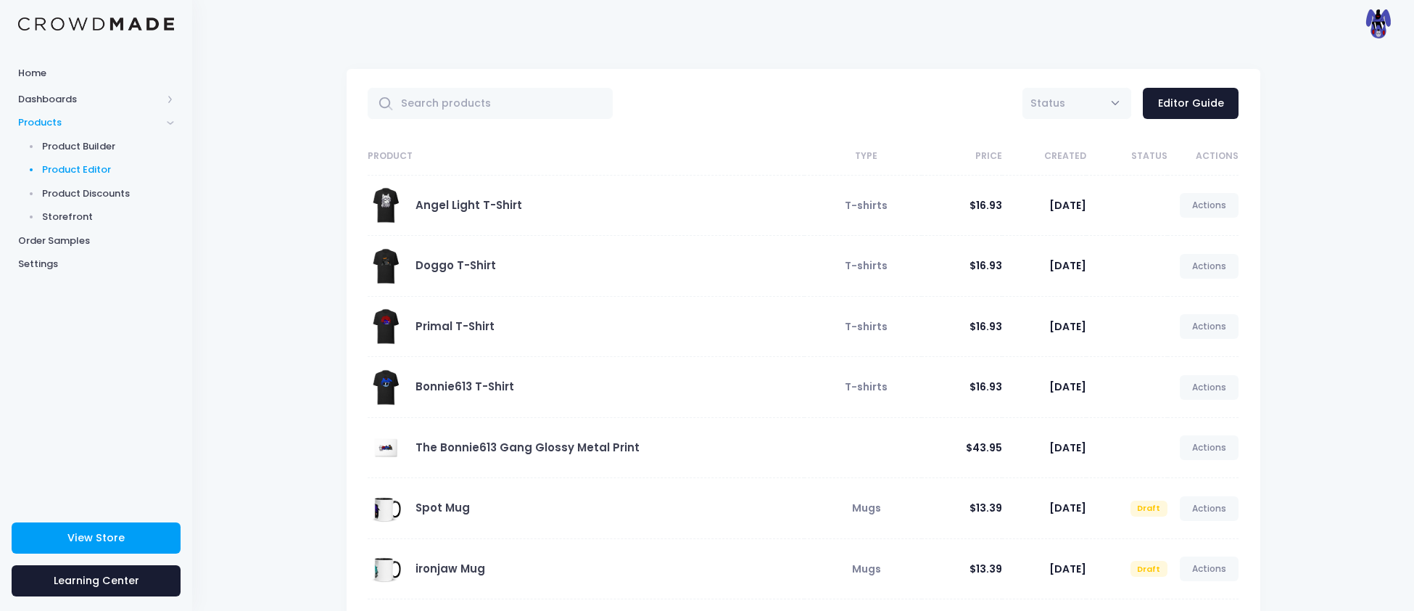
scroll to position [257, 0]
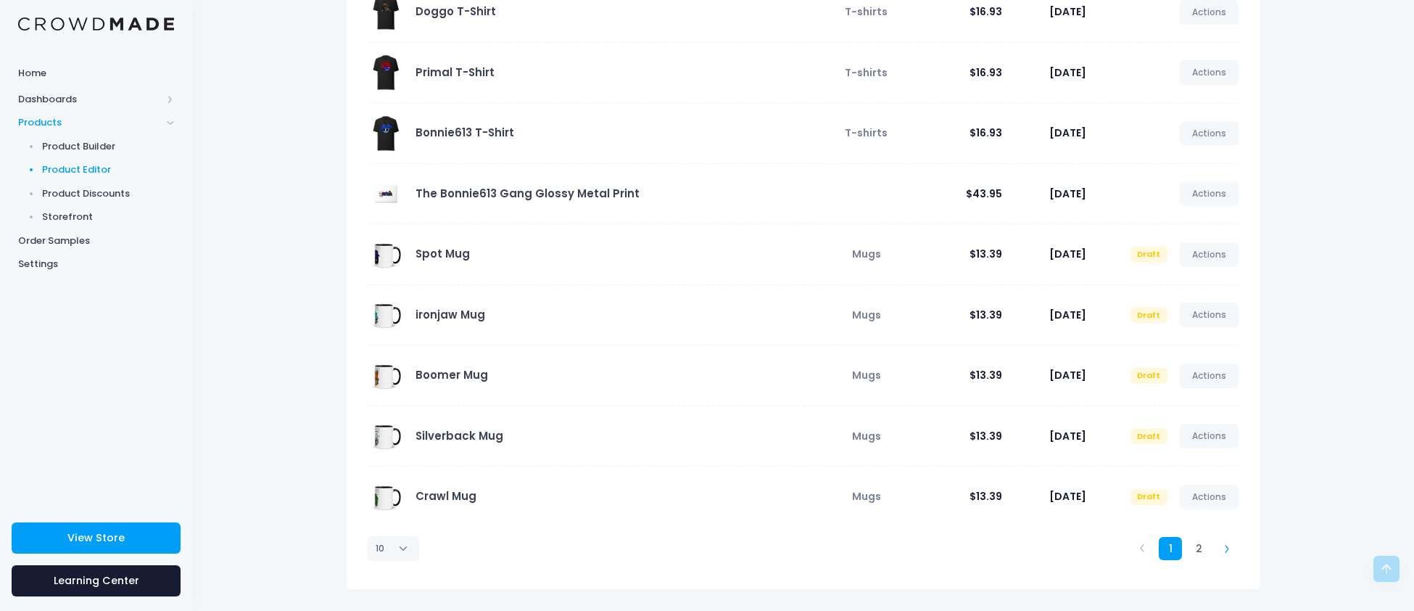
click at [1227, 547] on icon at bounding box center [1227, 548] width 8 height 8
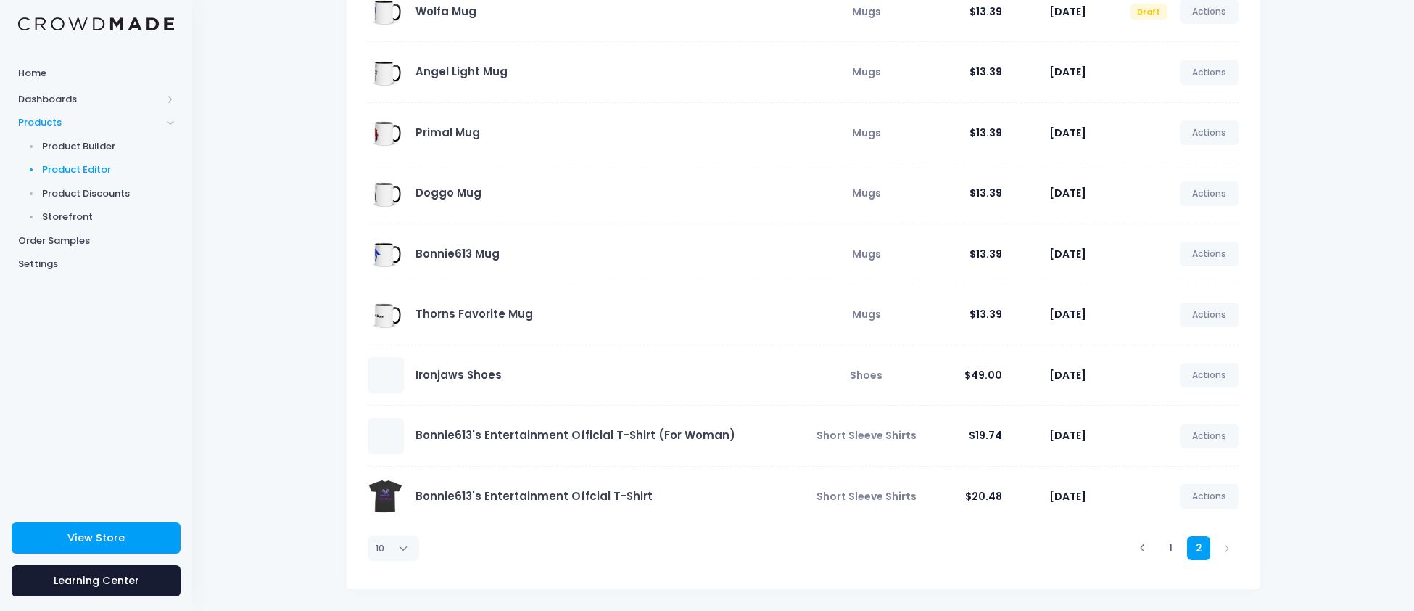
scroll to position [0, 0]
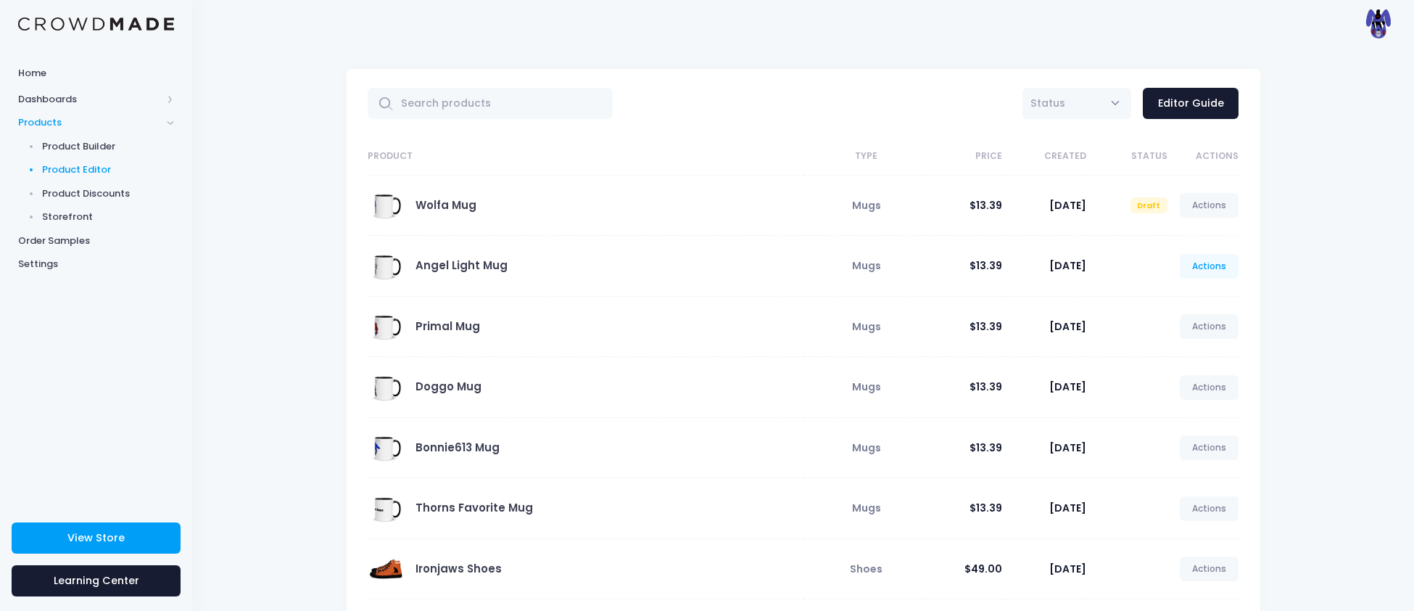
click at [1201, 273] on link "Actions" at bounding box center [1209, 266] width 59 height 25
click at [1172, 355] on link "Unpublish" at bounding box center [1195, 352] width 77 height 25
click at [1178, 323] on link "View" at bounding box center [1195, 326] width 77 height 25
click at [1188, 265] on link "Actions" at bounding box center [1209, 266] width 59 height 25
click at [1177, 296] on link "Edit" at bounding box center [1195, 301] width 77 height 25
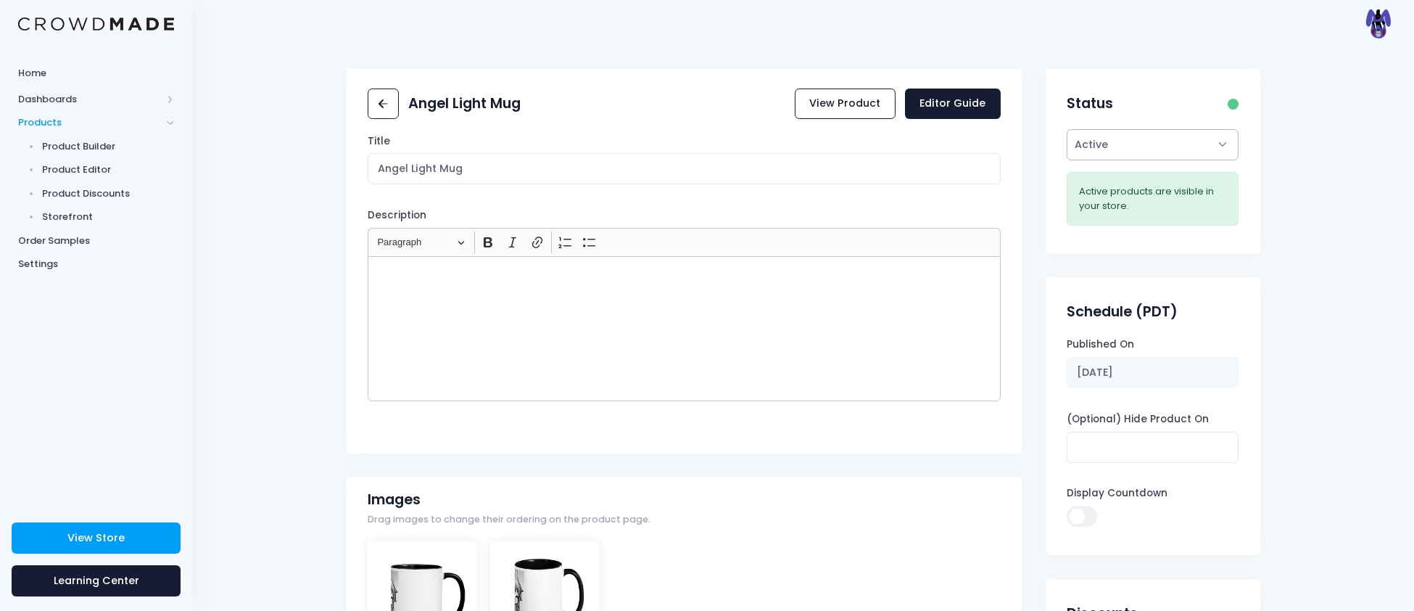
click at [1157, 129] on select "Active Draft" at bounding box center [1153, 144] width 172 height 31
click at [1067, 129] on select "Active Draft" at bounding box center [1153, 144] width 172 height 31
click at [1108, 158] on select "Active Draft" at bounding box center [1153, 144] width 172 height 31
select select "draft"
click at [1067, 160] on select "Active Draft" at bounding box center [1153, 144] width 172 height 31
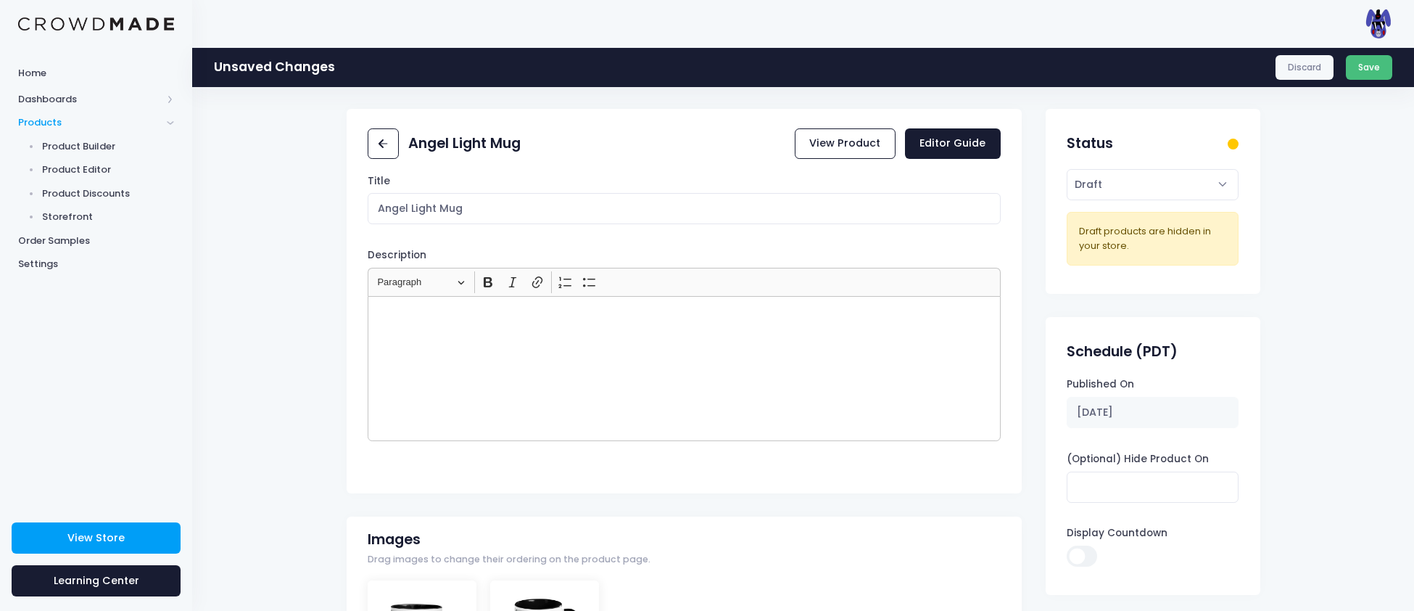
click at [1363, 59] on button "Save" at bounding box center [1369, 67] width 47 height 25
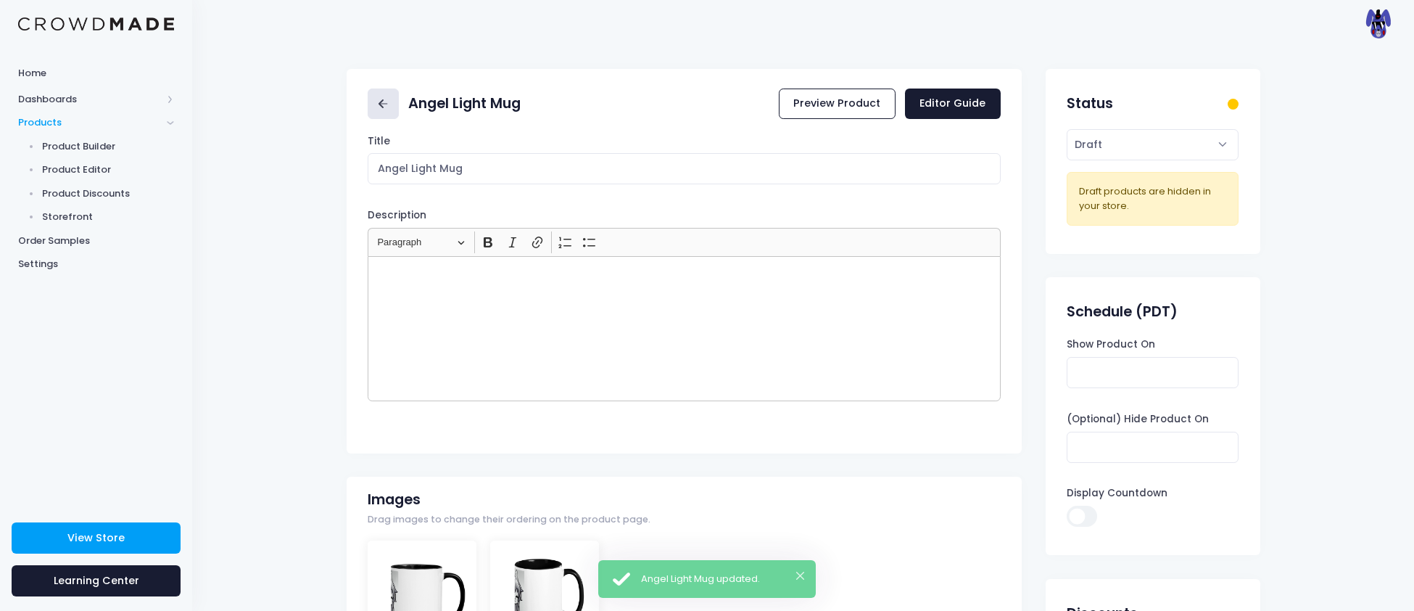
click at [389, 102] on icon at bounding box center [383, 104] width 17 height 17
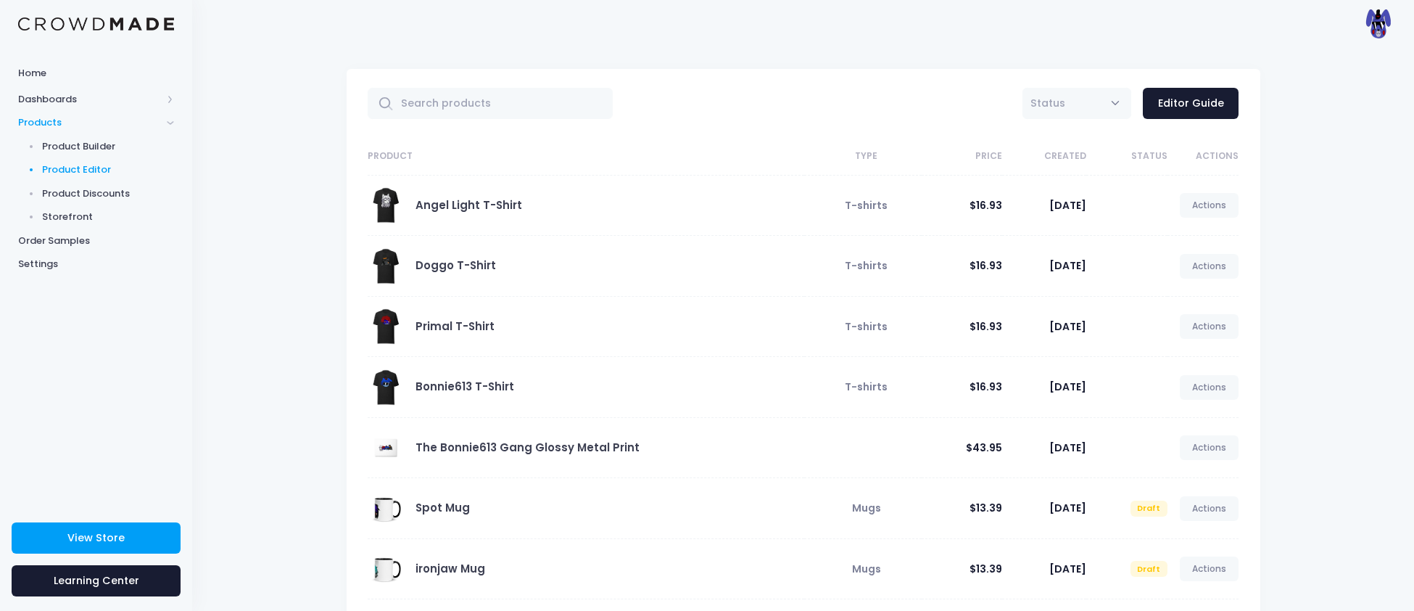
scroll to position [257, 0]
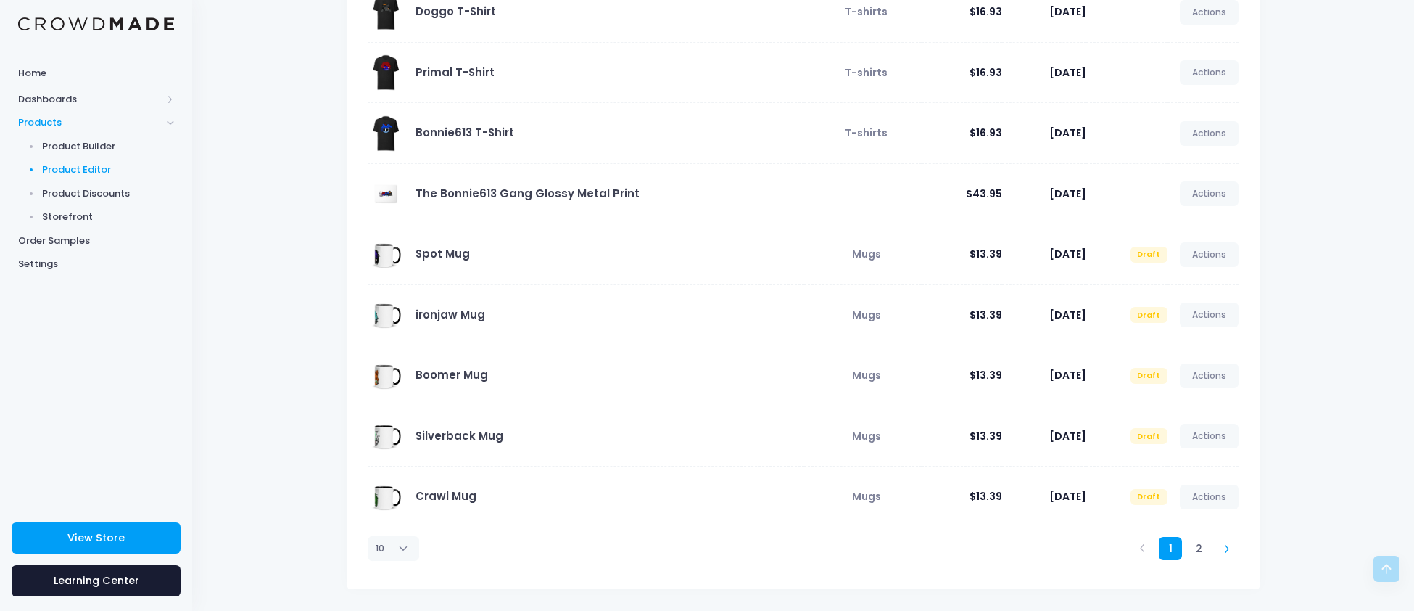
click at [1223, 545] on icon at bounding box center [1227, 548] width 8 height 8
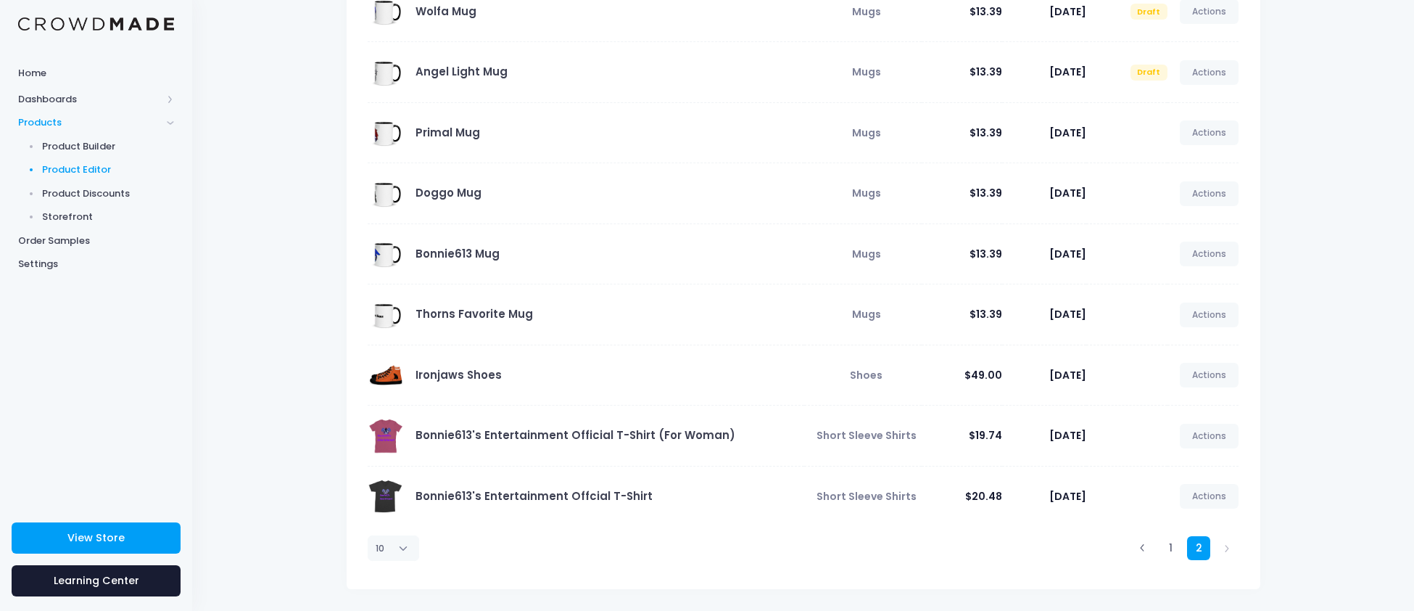
drag, startPoint x: 1209, startPoint y: 134, endPoint x: 1237, endPoint y: 108, distance: 38.0
click at [1237, 108] on td "Actions Edit View Unpublish" at bounding box center [1203, 132] width 72 height 61
click at [1207, 132] on link "Actions" at bounding box center [1209, 132] width 59 height 25
click at [1215, 255] on link "Actions" at bounding box center [1209, 253] width 59 height 25
click at [1209, 186] on link "Actions" at bounding box center [1209, 193] width 59 height 25
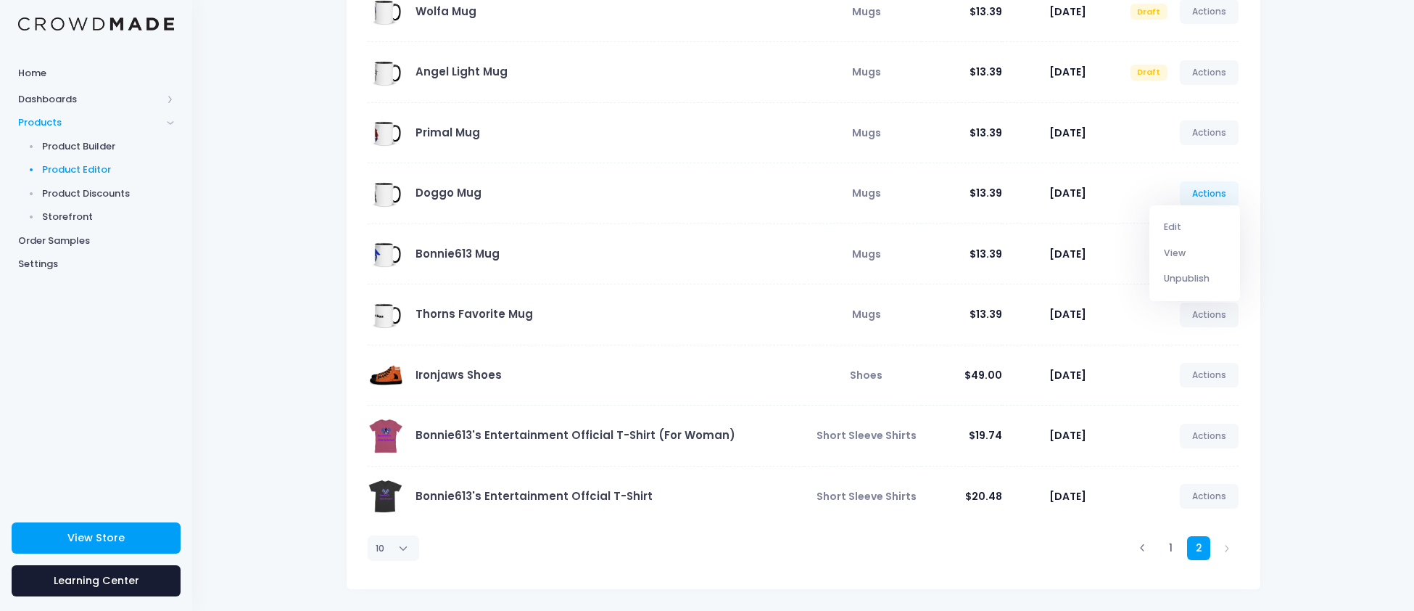
click at [1320, 309] on div "All Active Draft Status Editor Guide Product Type Price Created Status Actions …" at bounding box center [803, 232] width 1222 height 757
click at [1217, 254] on link "Actions" at bounding box center [1209, 253] width 59 height 25
click at [1354, 94] on div "All Active Draft Status Editor Guide Product Type Price Created Status Actions …" at bounding box center [803, 232] width 1222 height 757
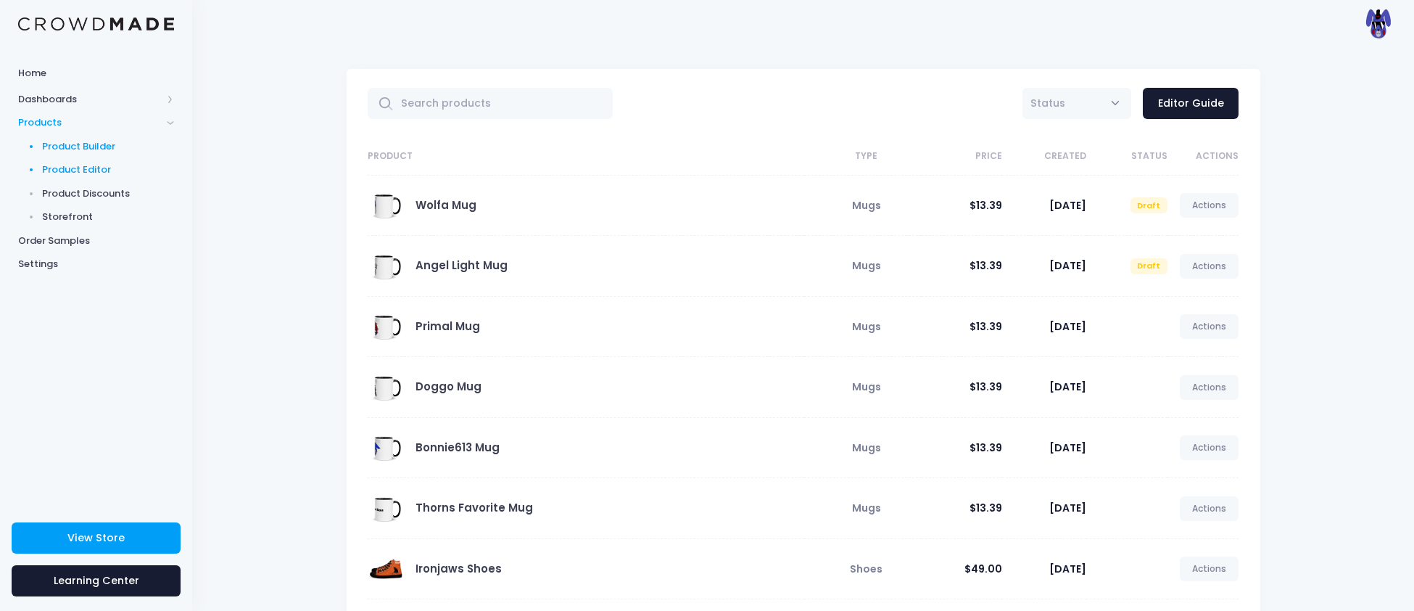
click at [86, 139] on span "Product Builder" at bounding box center [108, 146] width 133 height 15
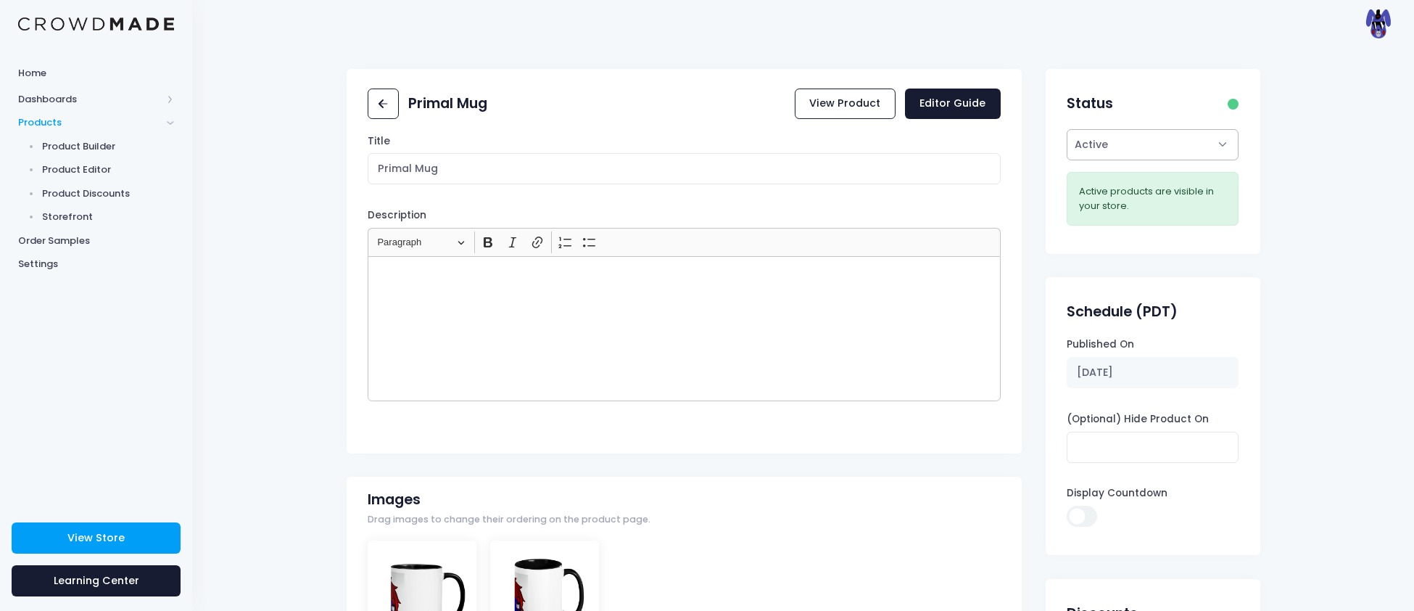
click at [1110, 138] on select "Active Draft" at bounding box center [1153, 144] width 172 height 31
select select "draft"
click at [1067, 160] on select "Active Draft" at bounding box center [1153, 144] width 172 height 31
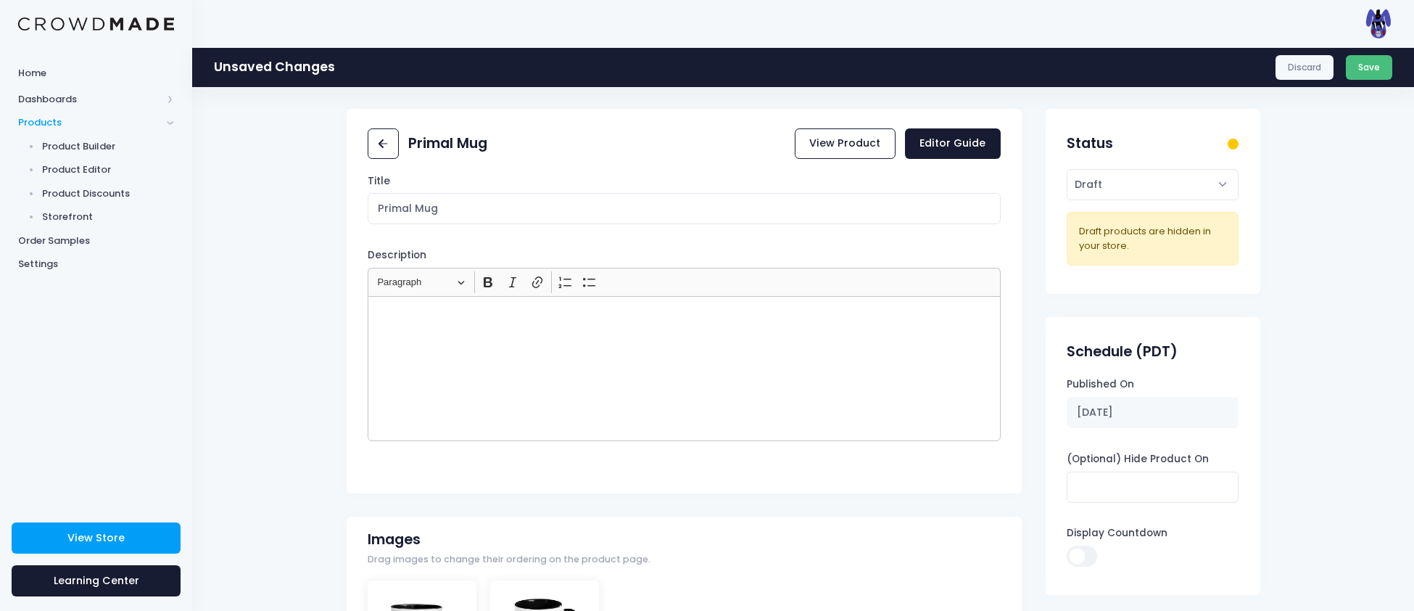
click at [1373, 65] on button "Save" at bounding box center [1369, 67] width 47 height 25
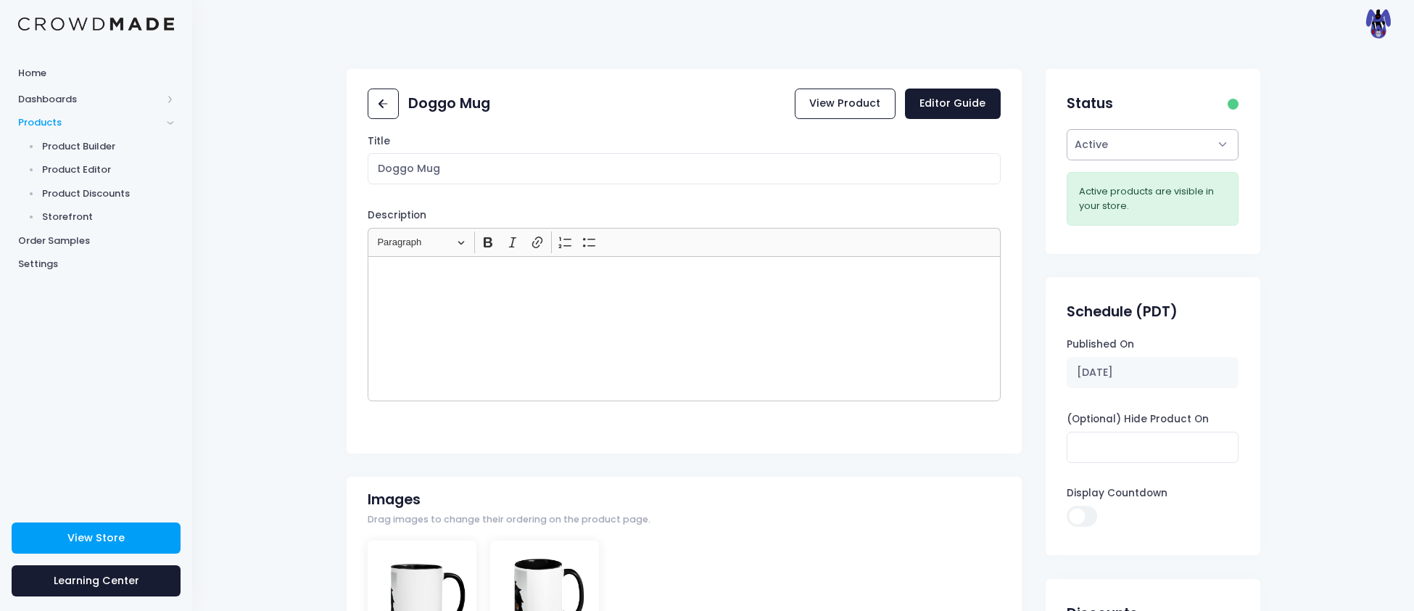
click at [1119, 137] on select "Active Draft" at bounding box center [1153, 144] width 172 height 31
select select "draft"
click at [1067, 160] on select "Active Draft" at bounding box center [1153, 144] width 172 height 31
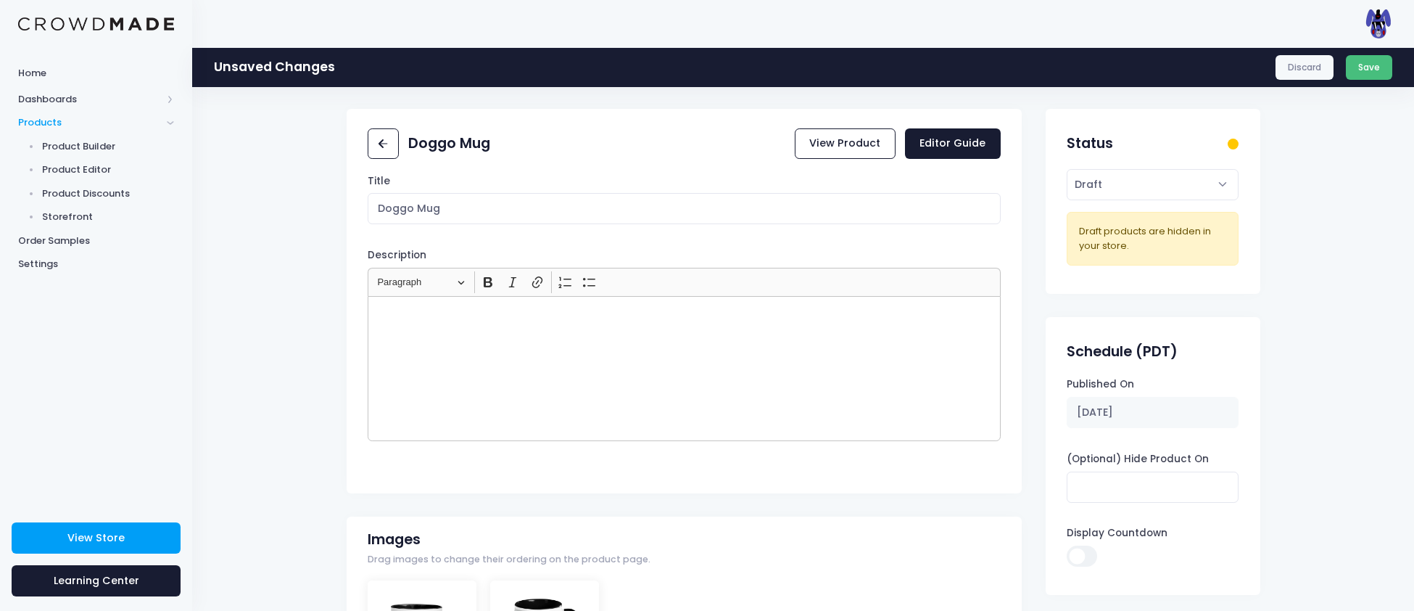
click at [1377, 66] on button "Save" at bounding box center [1369, 67] width 47 height 25
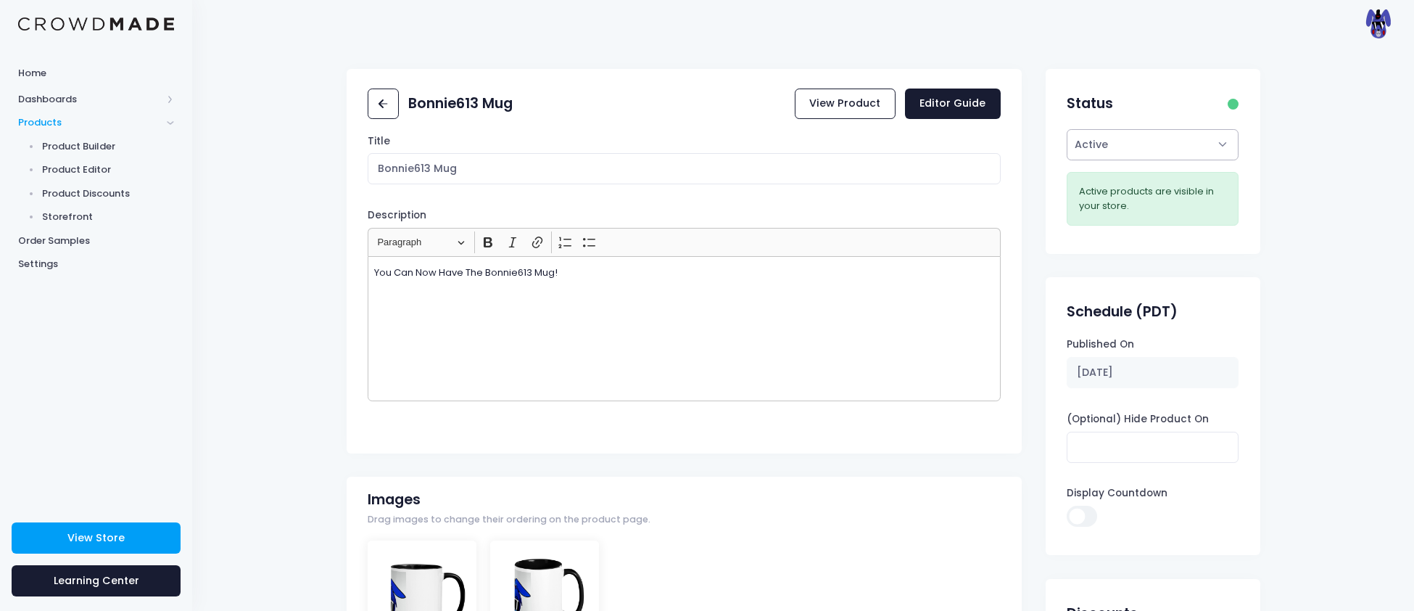
click at [1108, 137] on select "Active Draft" at bounding box center [1153, 144] width 172 height 31
select select "draft"
click at [1067, 160] on select "Active Draft" at bounding box center [1153, 144] width 172 height 31
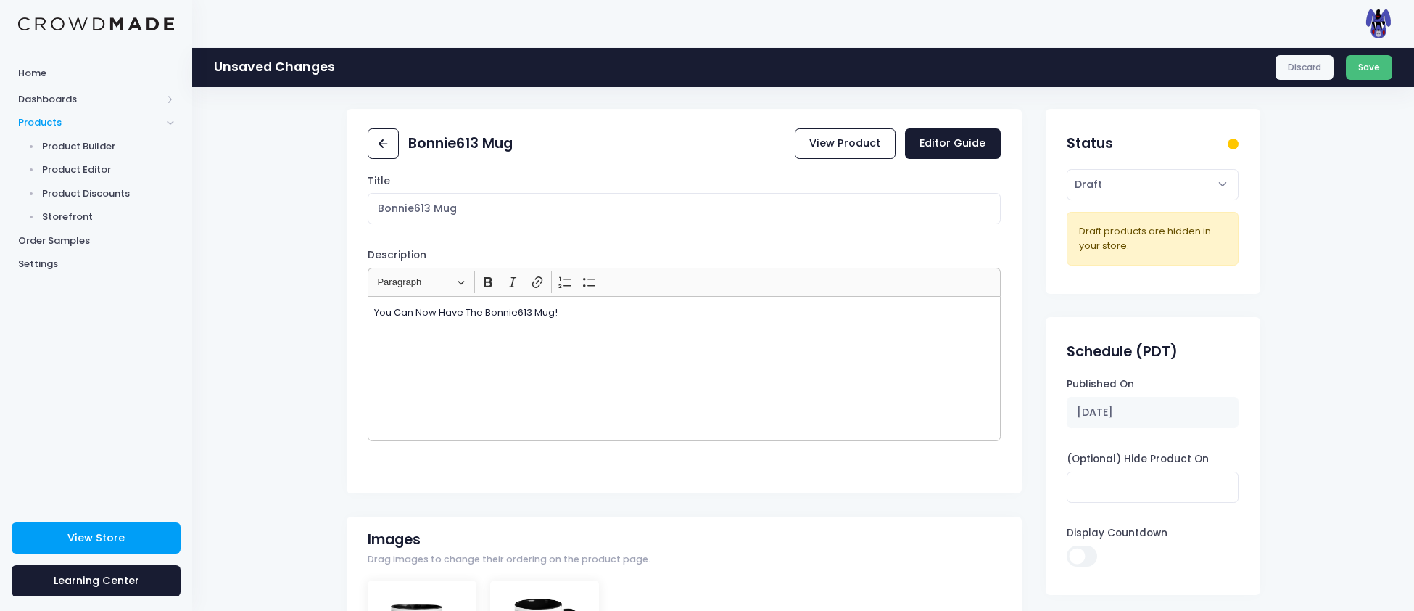
click at [1370, 59] on button "Save" at bounding box center [1369, 67] width 47 height 25
